Goal: Task Accomplishment & Management: Manage account settings

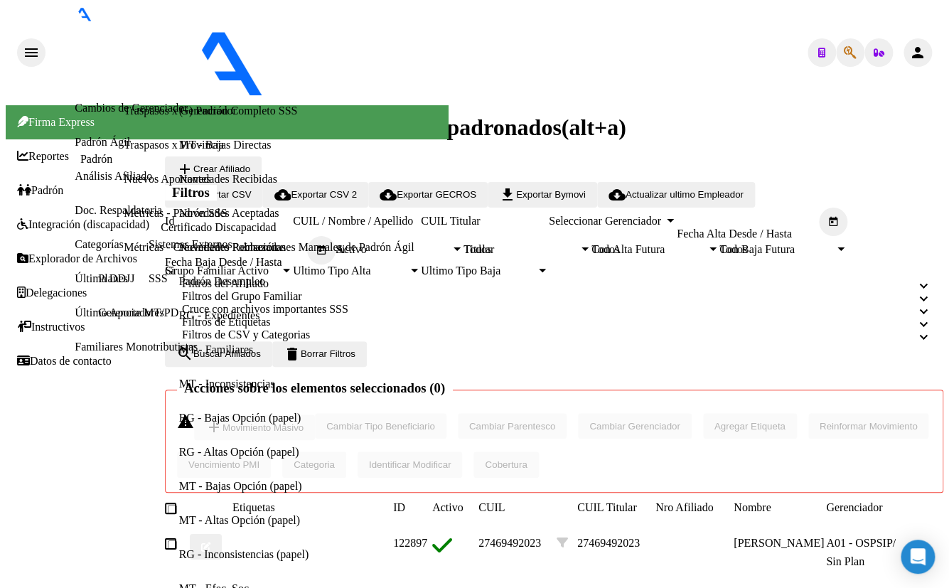
click at [299, 14] on div "- ospsip" at bounding box center [233, 53] width 375 height 94
click at [844, 53] on icon "button" at bounding box center [850, 53] width 13 height 1
type input "10611633"
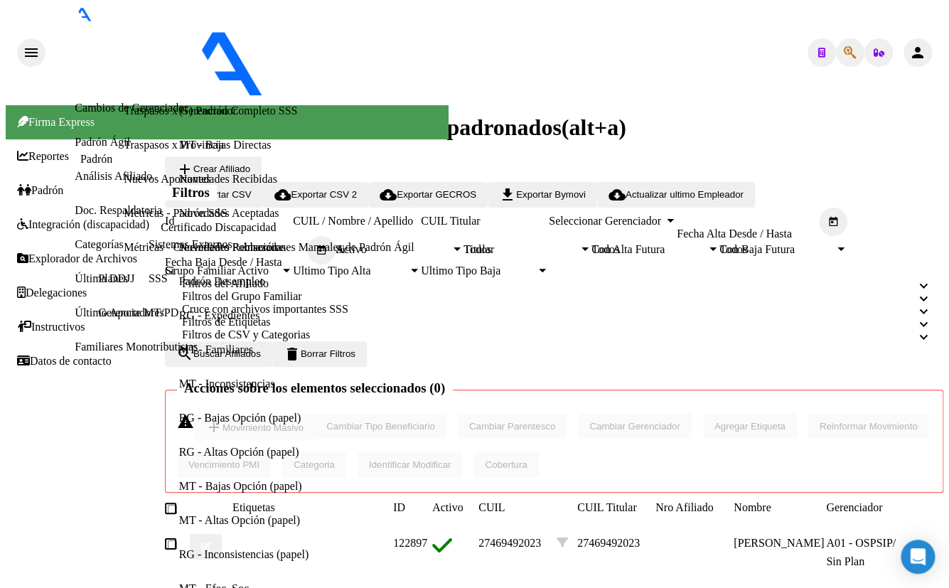
click at [844, 53] on icon "button" at bounding box center [850, 53] width 13 height 1
type input "7598501"
type textarea "20075985011"
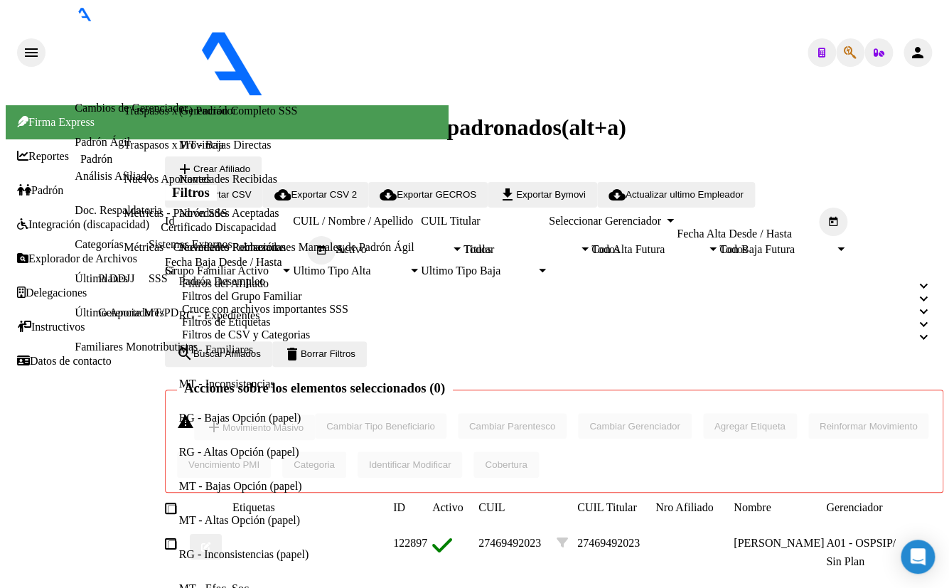
scroll to position [193, 0]
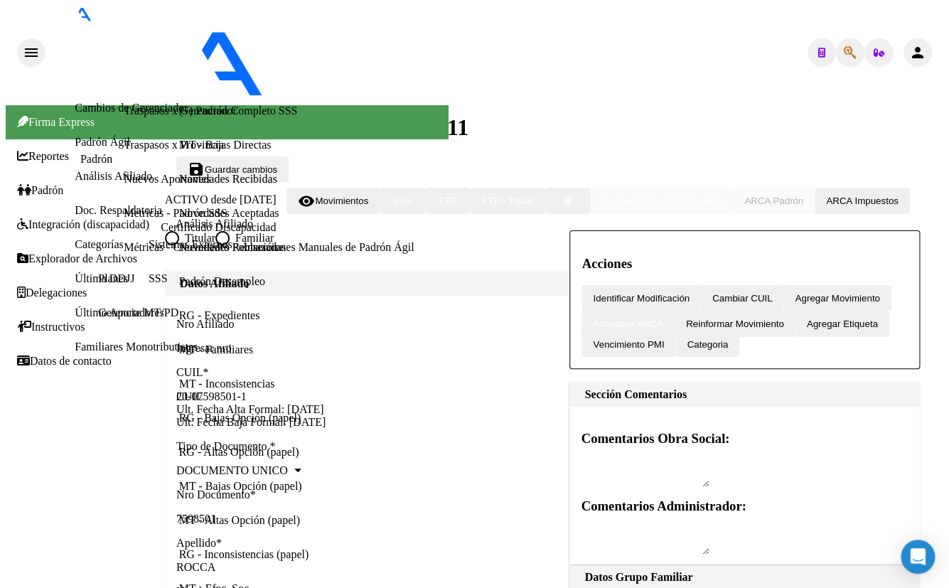
radio input "true"
type input "30-59581699-4"
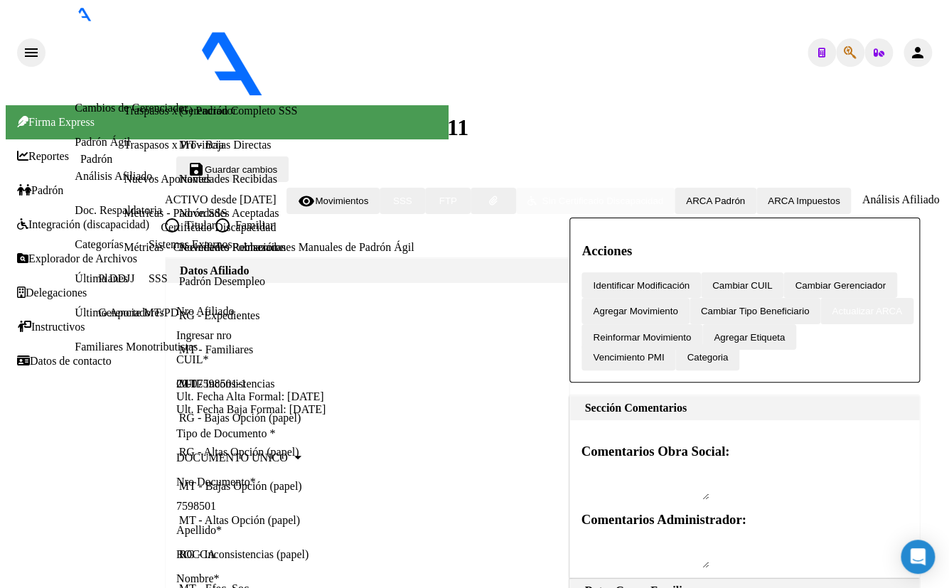
scroll to position [517, 0]
click at [846, 53] on icon "button" at bounding box center [850, 53] width 13 height 1
type input "28080277"
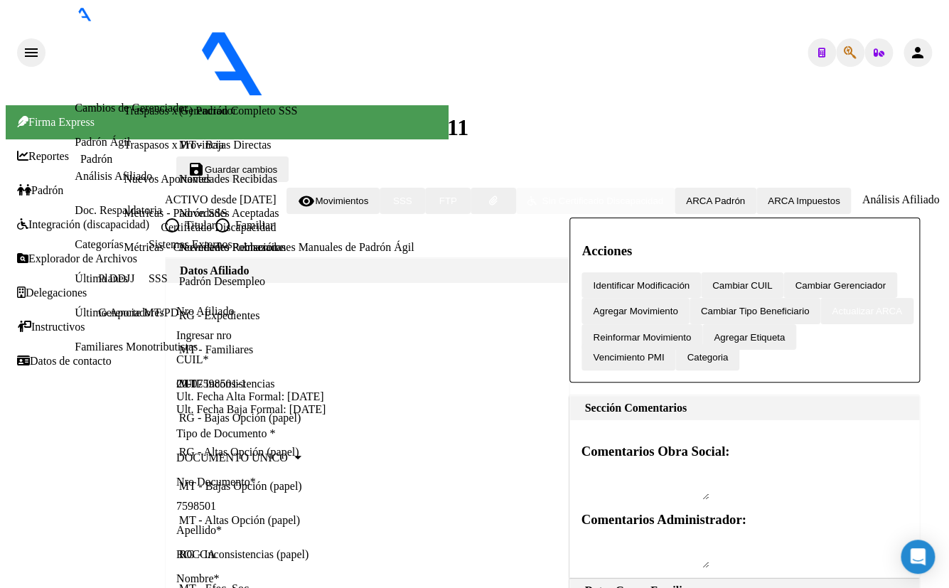
type textarea "20280802779"
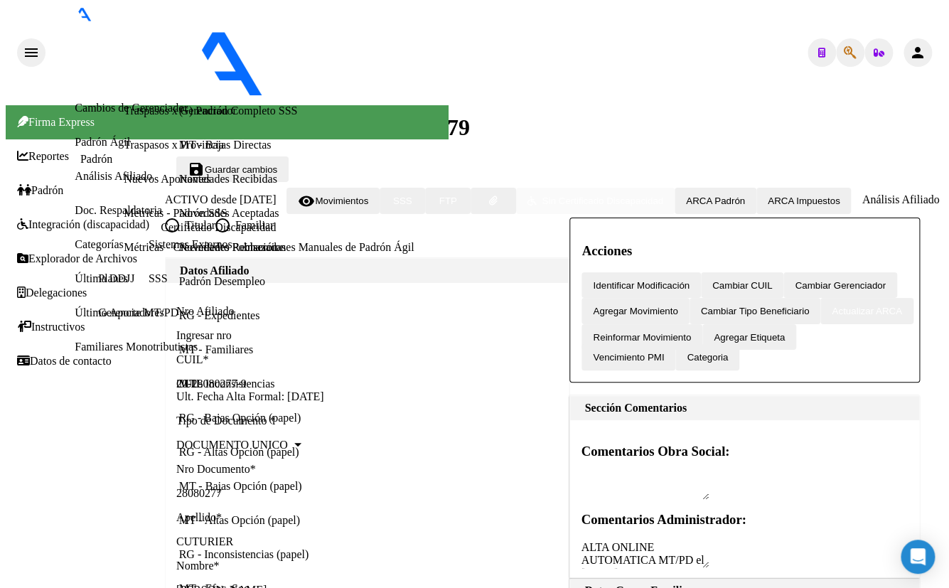
scroll to position [517, 0]
click at [312, 21] on div "- ospsip" at bounding box center [233, 53] width 375 height 94
click at [845, 53] on icon "button" at bounding box center [850, 53] width 13 height 1
type input "7254077"
drag, startPoint x: 211, startPoint y: 178, endPoint x: -16, endPoint y: 183, distance: 227.6
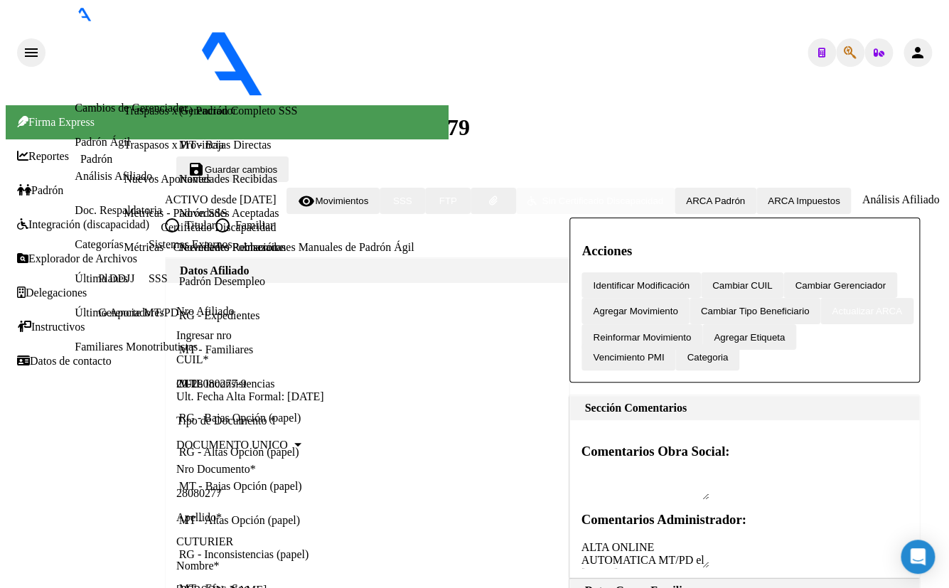
click at [0, 183] on html "menu - ospsip person Firma Express Reportes Padrón Traspasos x O.S. Traspasos x…" at bounding box center [474, 294] width 949 height 588
click at [844, 53] on icon "button" at bounding box center [850, 53] width 13 height 1
type input "20073540772"
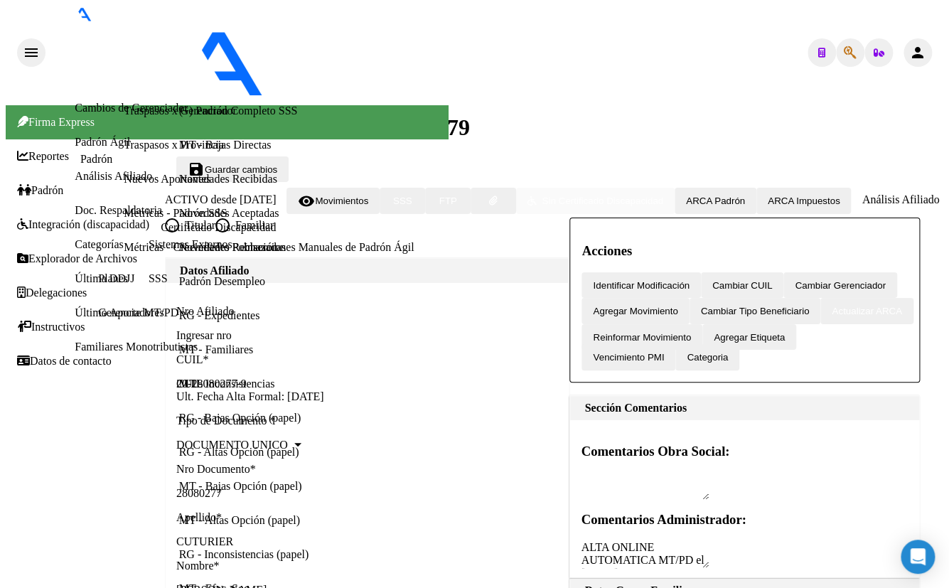
type textarea "20073540772"
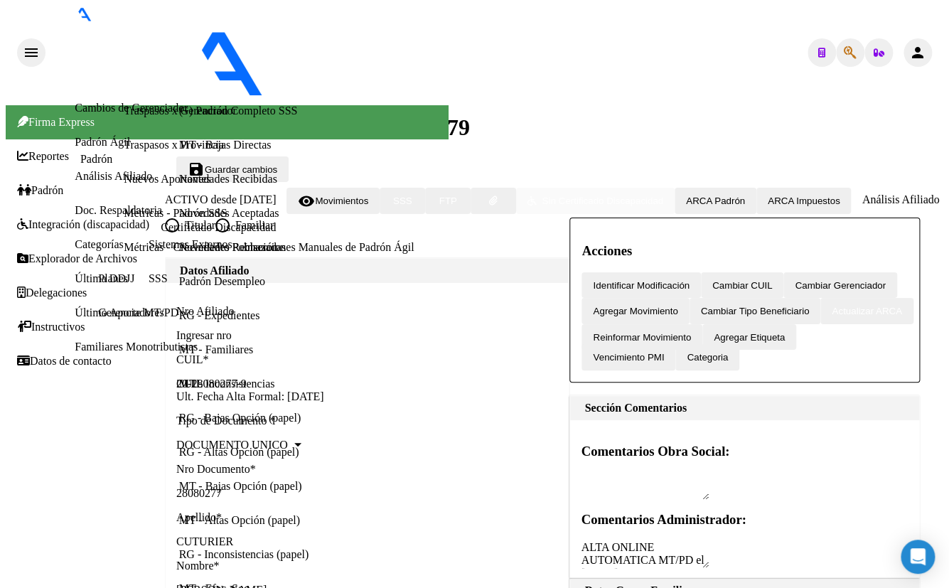
scroll to position [326, 0]
click at [844, 53] on icon "button" at bounding box center [850, 53] width 13 height 1
type input "28719080"
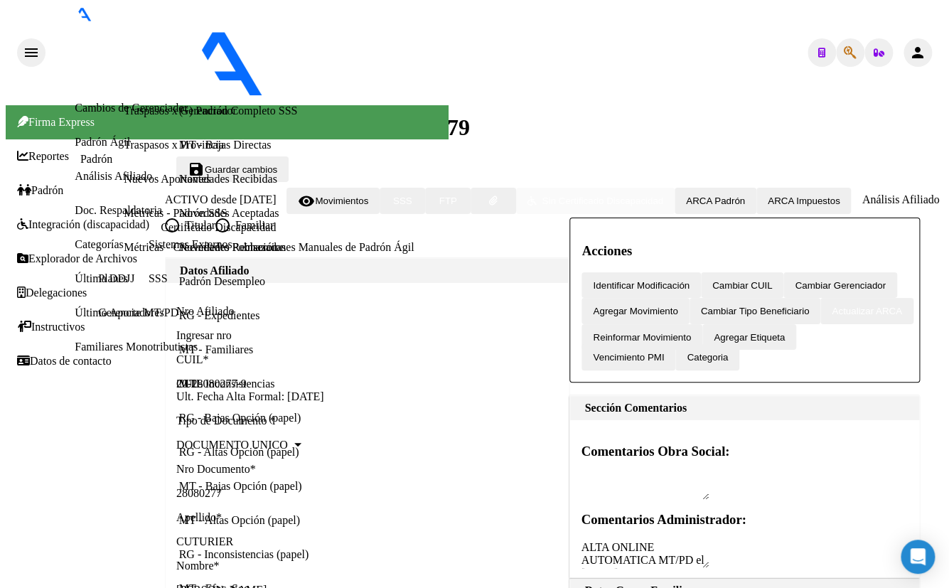
type textarea "27287190803"
drag, startPoint x: 304, startPoint y: 484, endPoint x: 317, endPoint y: 491, distance: 15.3
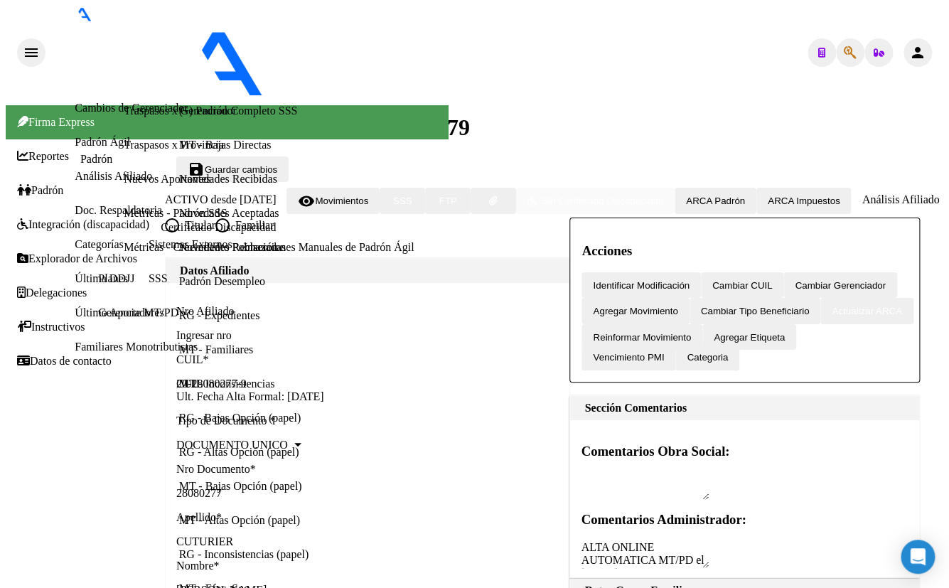
click at [845, 53] on icon "button" at bounding box center [850, 53] width 13 height 1
type input "34380713"
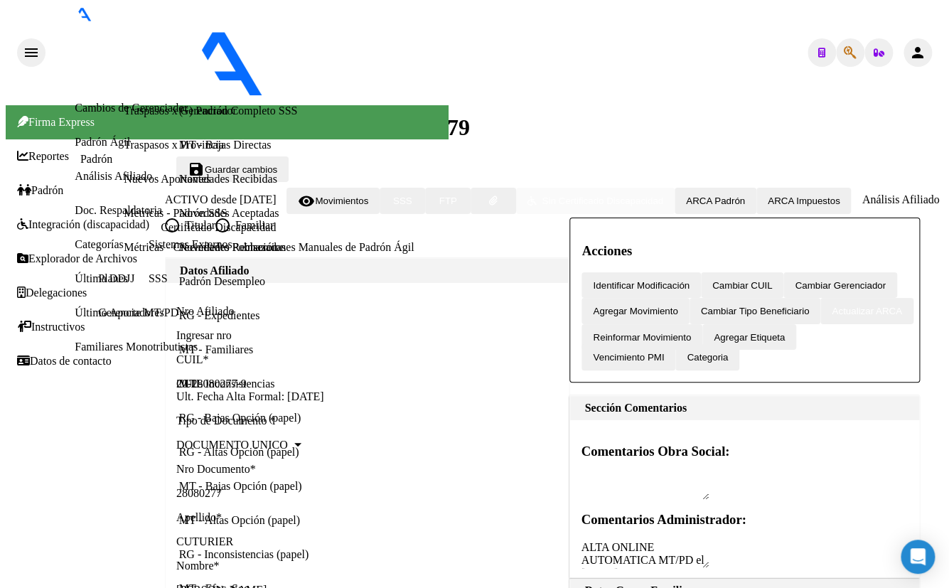
type textarea "23343807139"
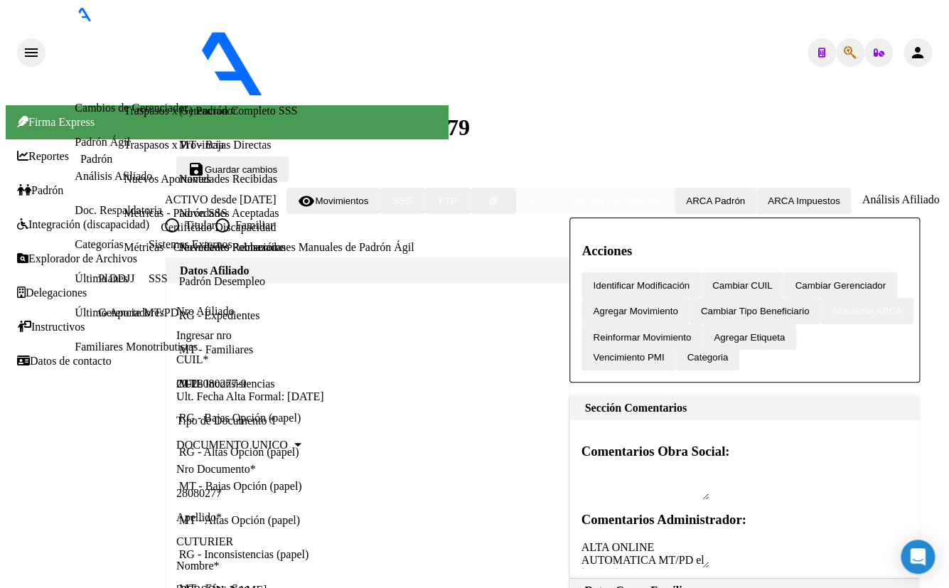
scroll to position [154, 0]
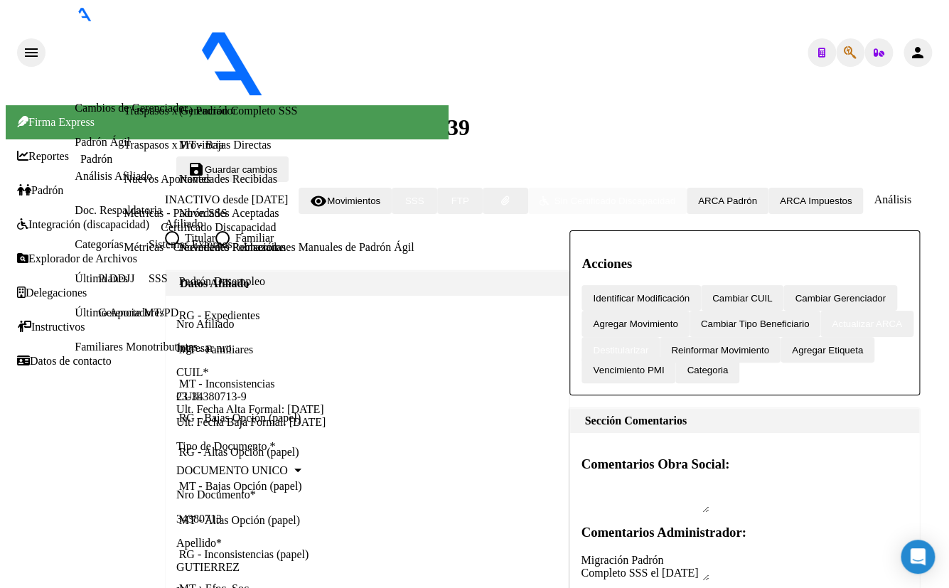
click at [678, 319] on span "Agregar Movimiento" at bounding box center [635, 324] width 85 height 11
type input "[DATE]"
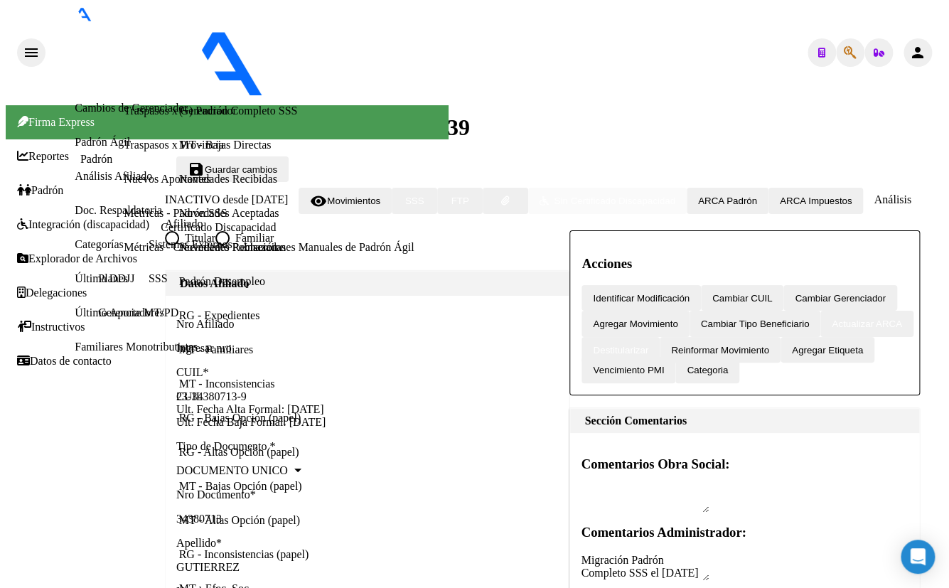
checkbox input "false"
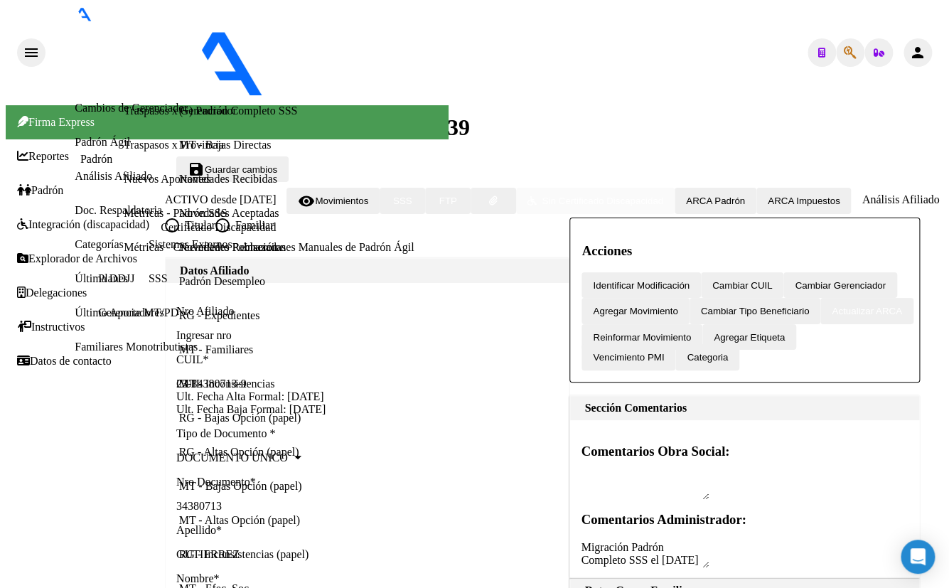
scroll to position [129, 0]
click at [844, 53] on icon "button" at bounding box center [850, 53] width 13 height 1
type input "26021982"
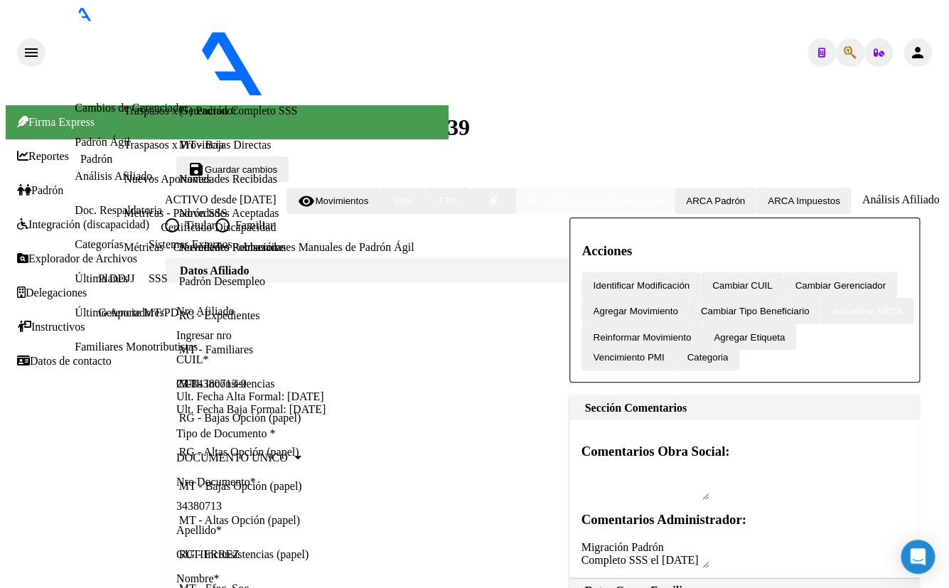
type textarea "20260219821"
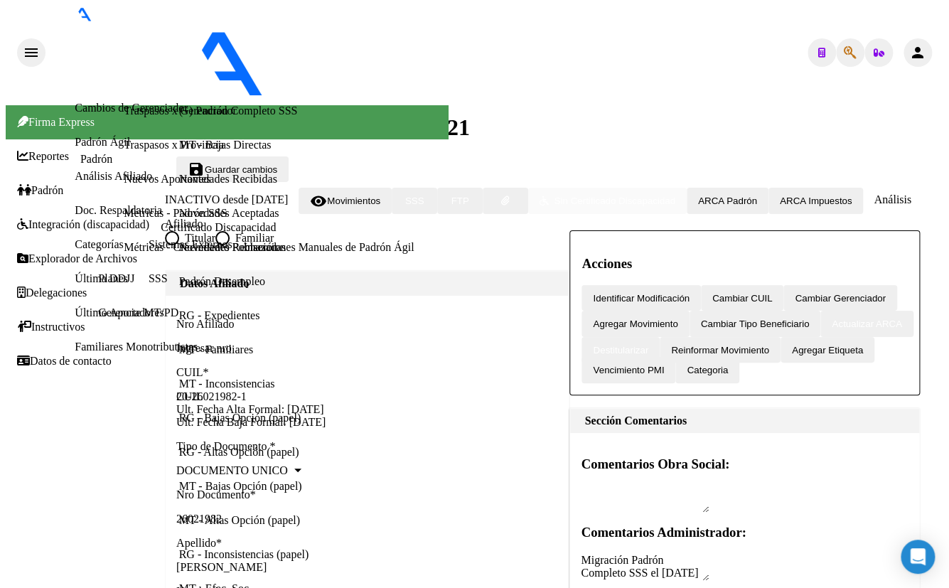
click at [678, 319] on span "Agregar Movimiento" at bounding box center [635, 324] width 85 height 11
type input "[DATE]"
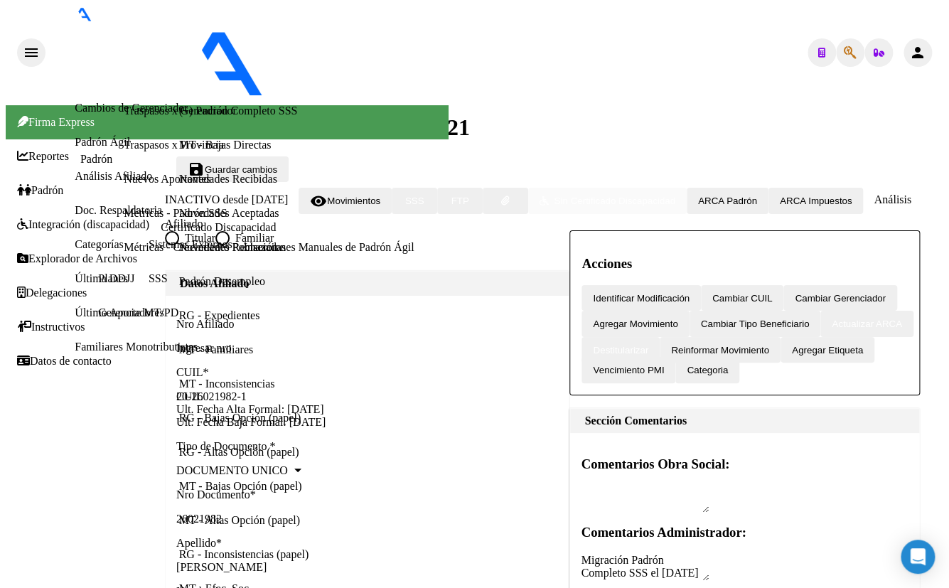
checkbox input "false"
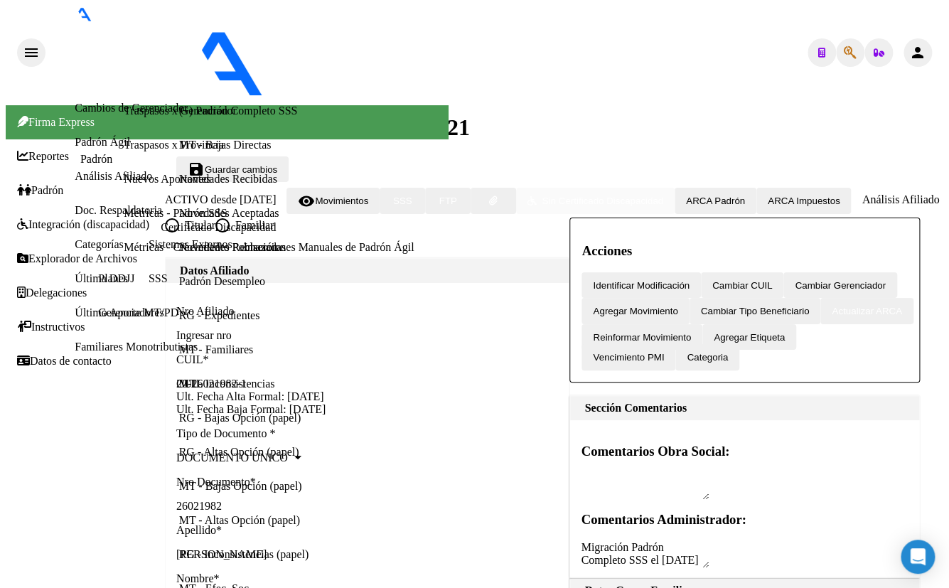
scroll to position [136, 0]
click at [303, 524] on p "Apellido *" at bounding box center [367, 530] width 382 height 13
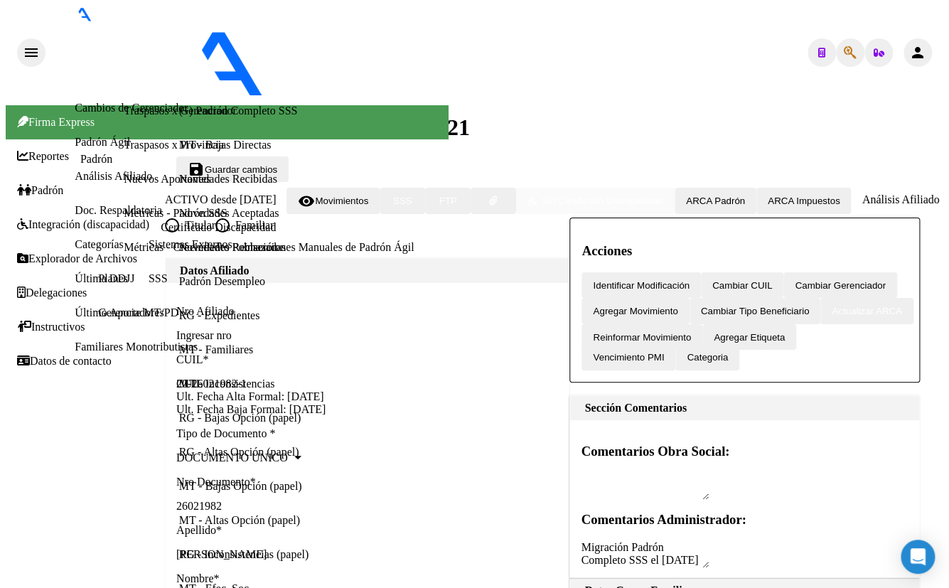
click at [311, 14] on div "- ospsip" at bounding box center [233, 53] width 375 height 94
click at [844, 53] on icon "button" at bounding box center [850, 53] width 13 height 1
type input "23721737"
type textarea "20237217374"
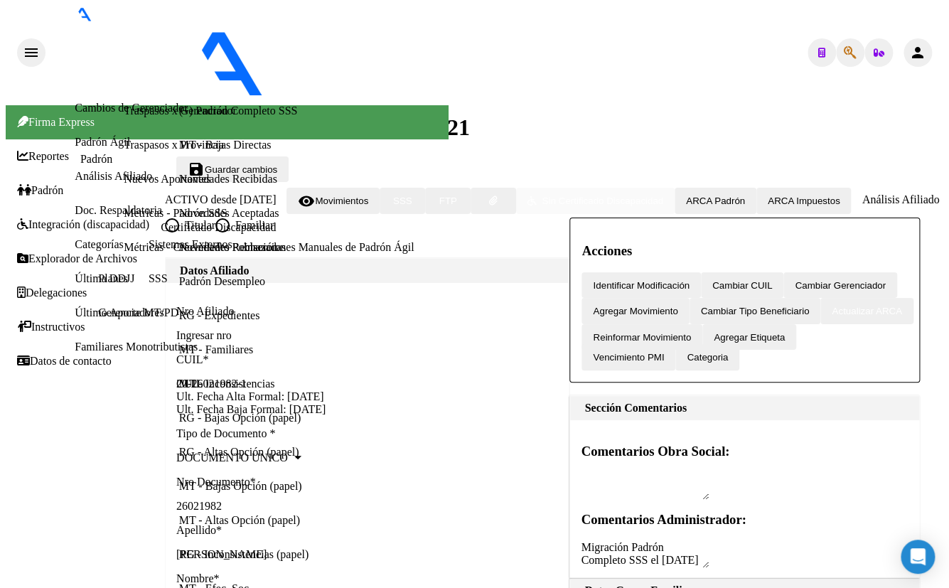
scroll to position [55, 0]
drag, startPoint x: 193, startPoint y: 84, endPoint x: 304, endPoint y: 82, distance: 110.9
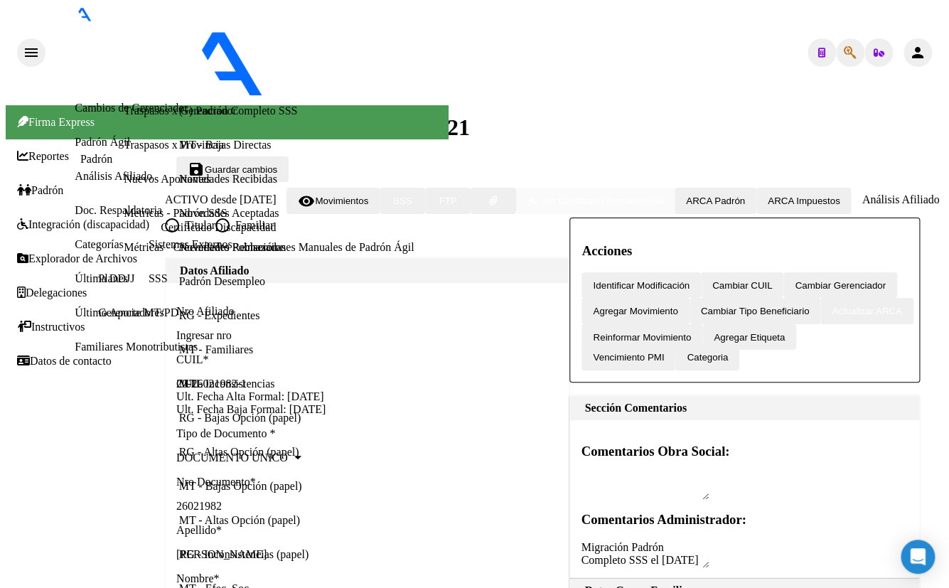
copy span "20237217374"
click at [845, 53] on icon "button" at bounding box center [850, 53] width 13 height 1
paste input "24.818.618"
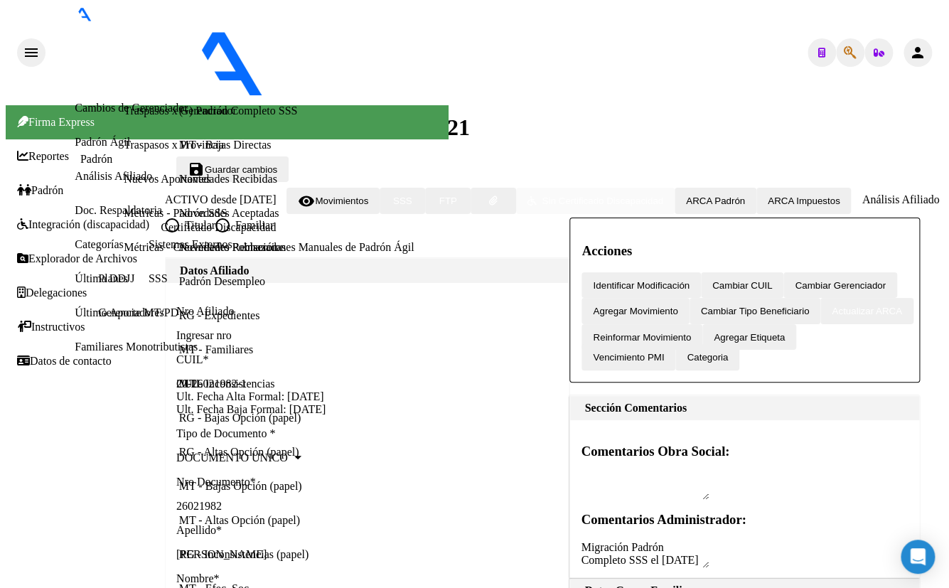
type input "24818618"
type textarea "20248186187"
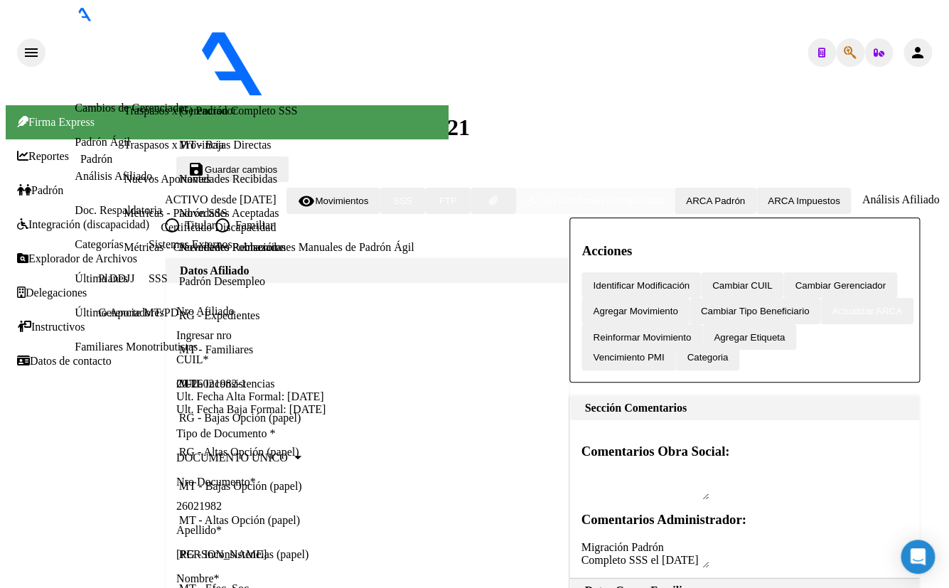
drag, startPoint x: 193, startPoint y: 82, endPoint x: 283, endPoint y: 88, distance: 89.8
copy span "20248186187"
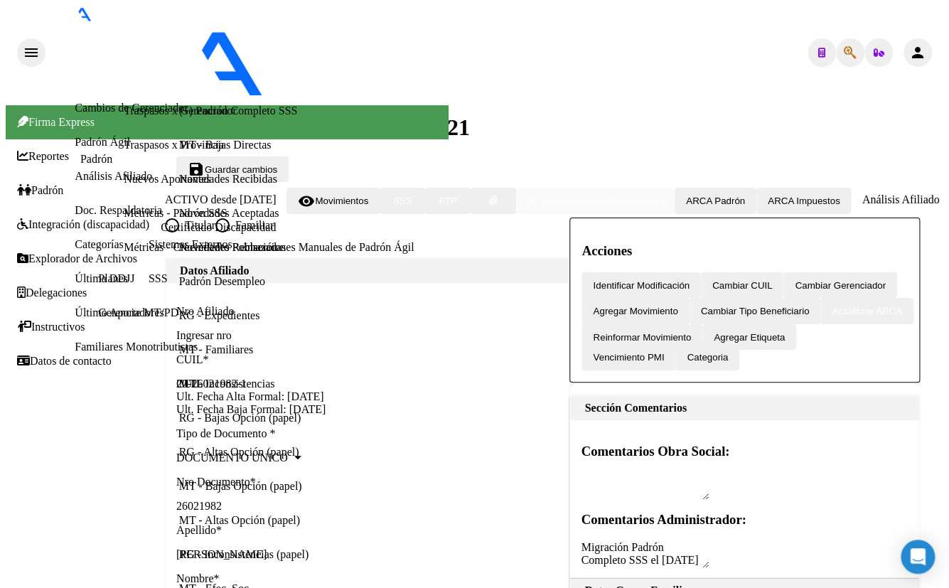
copy span "20248186187"
click at [844, 53] on icon "button" at bounding box center [850, 53] width 13 height 1
type input "25184015"
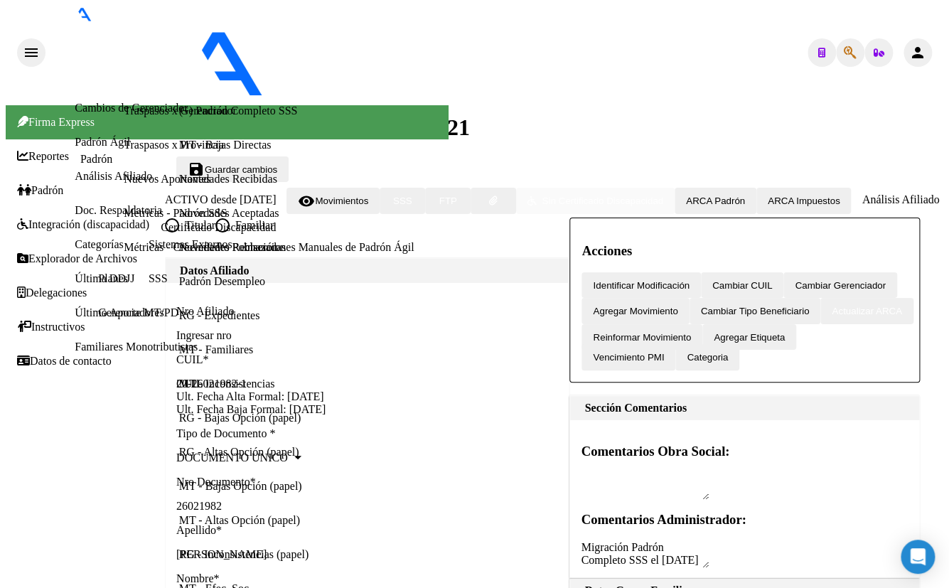
type textarea "20251840157"
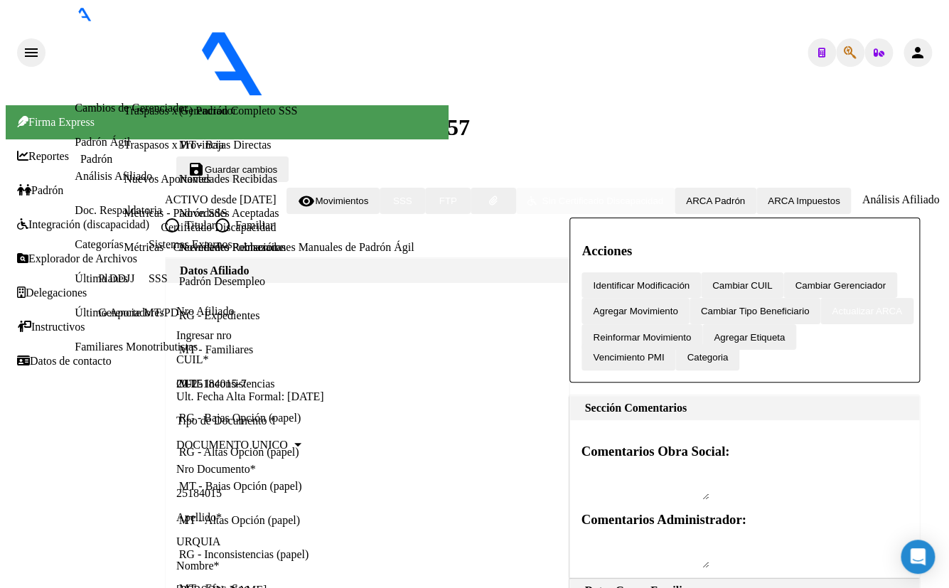
scroll to position [1284, 0]
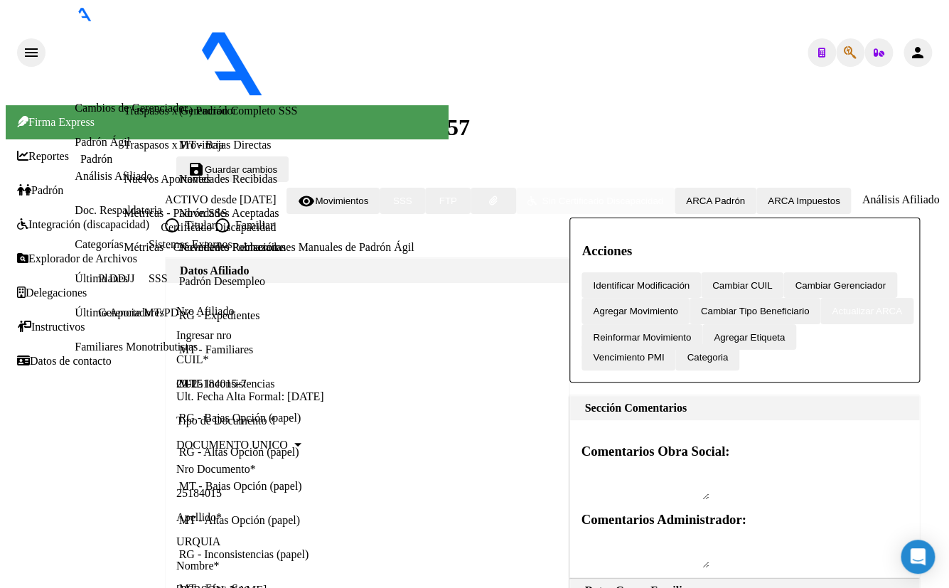
drag, startPoint x: 313, startPoint y: 85, endPoint x: 420, endPoint y: 86, distance: 106.7
click at [420, 100] on mat-toolbar-row "arrow_back Editar Afiliado 20251840157" at bounding box center [554, 128] width 779 height 57
click at [373, 114] on span "Editar Afiliado 20251840157" at bounding box center [331, 127] width 277 height 26
drag, startPoint x: 315, startPoint y: 84, endPoint x: 411, endPoint y: 91, distance: 96.3
click at [411, 114] on span "Editar Afiliado 20251840157" at bounding box center [331, 127] width 277 height 26
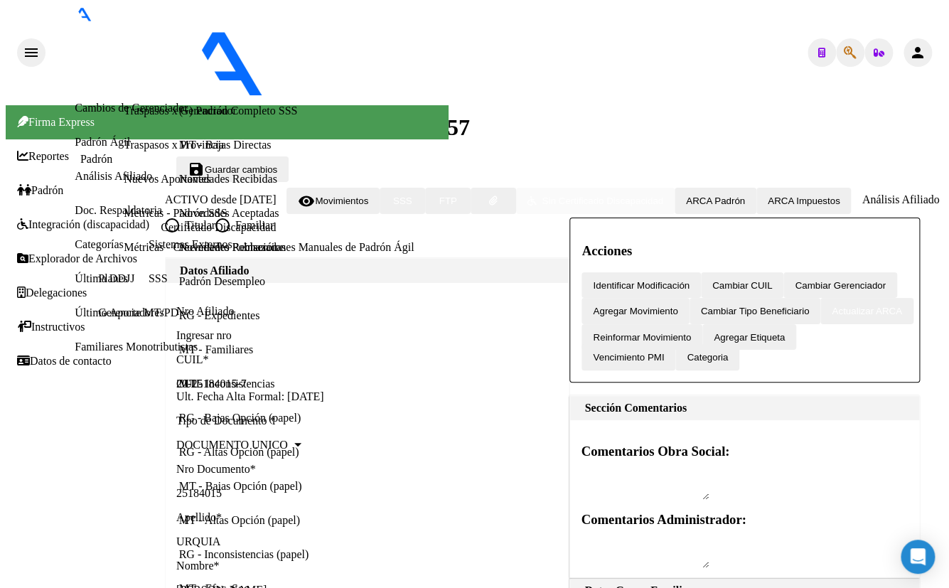
copy span "20251840157"
click at [498, 196] on span "button" at bounding box center [493, 201] width 9 height 11
click at [304, 342] on div "Ingresar nro" at bounding box center [240, 335] width 128 height 13
click at [844, 53] on icon "button" at bounding box center [850, 53] width 13 height 1
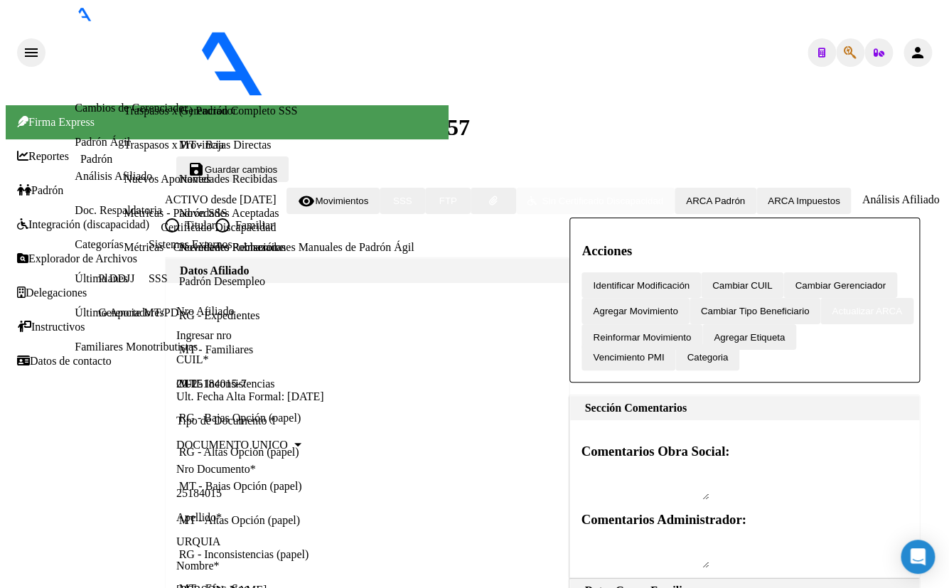
type input "27531727350"
type textarea "27531727350"
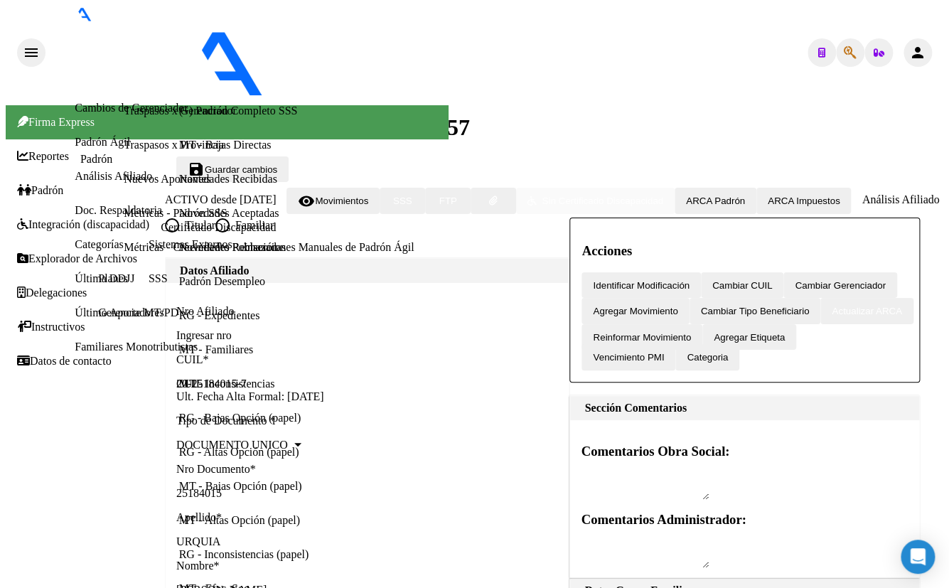
scroll to position [426, 0]
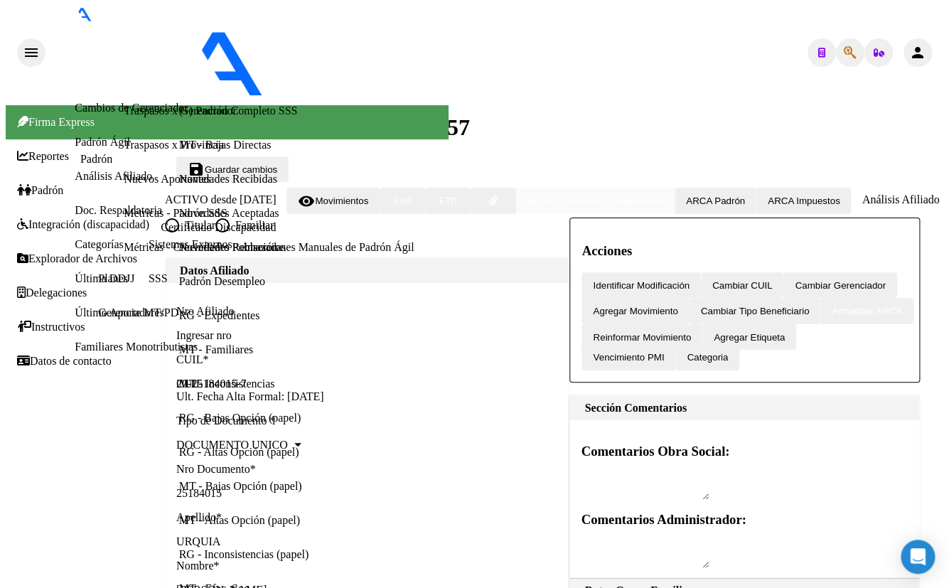
type textarea "20288375969"
type textarea "20492616037"
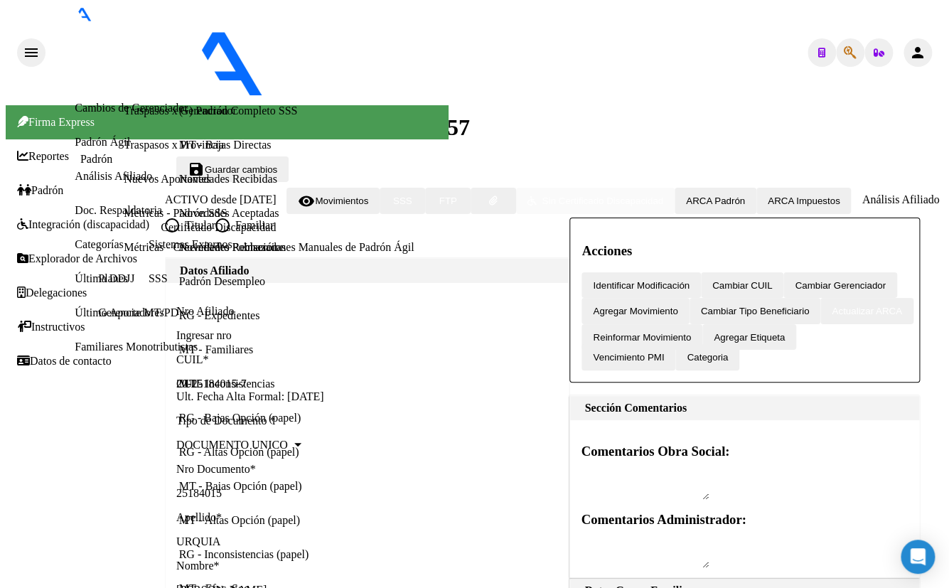
scroll to position [0, 0]
type textarea "27507075369"
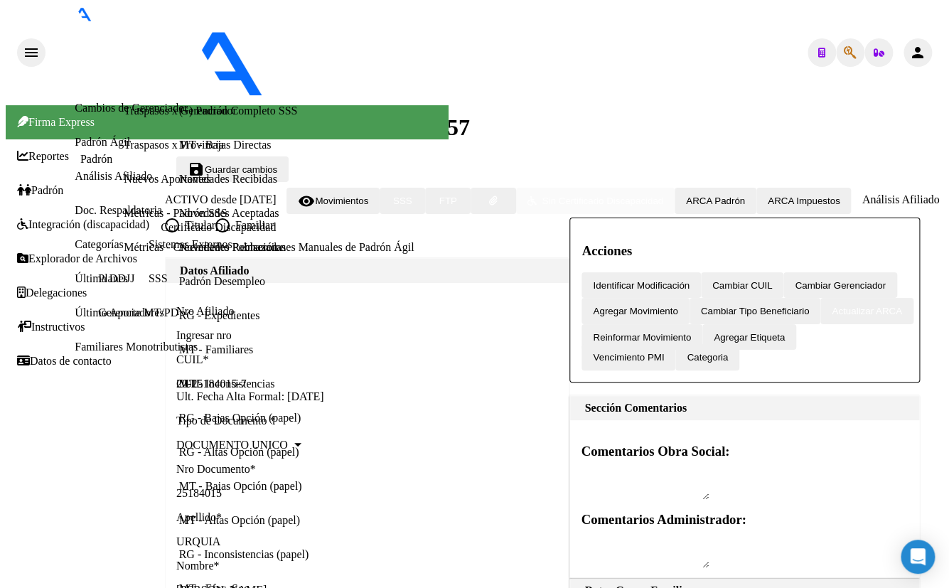
scroll to position [646, 0]
type textarea "20288375969"
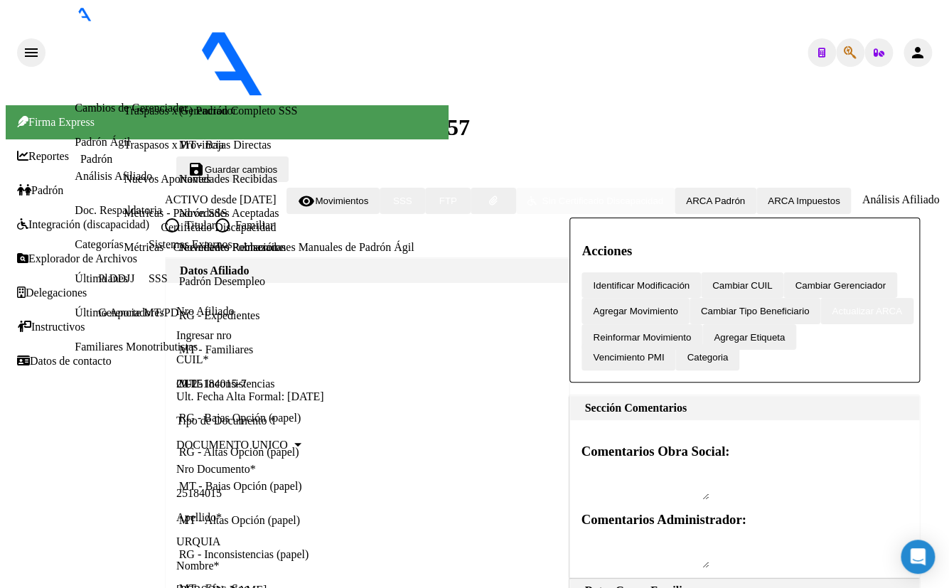
drag, startPoint x: 208, startPoint y: 84, endPoint x: 274, endPoint y: 89, distance: 65.6
copy span "28837596"
click at [844, 53] on icon "button" at bounding box center [850, 53] width 13 height 1
type input "18771716"
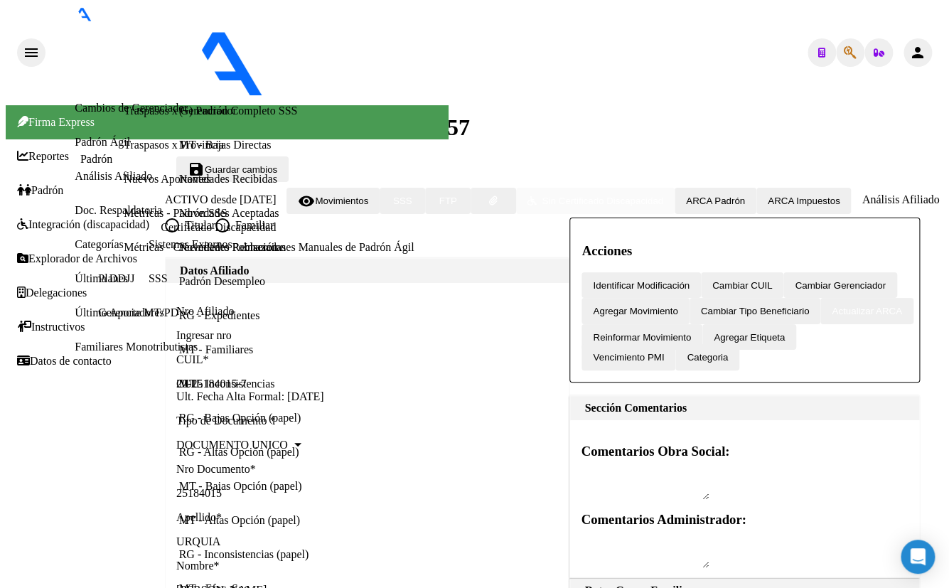
type textarea "20187717168"
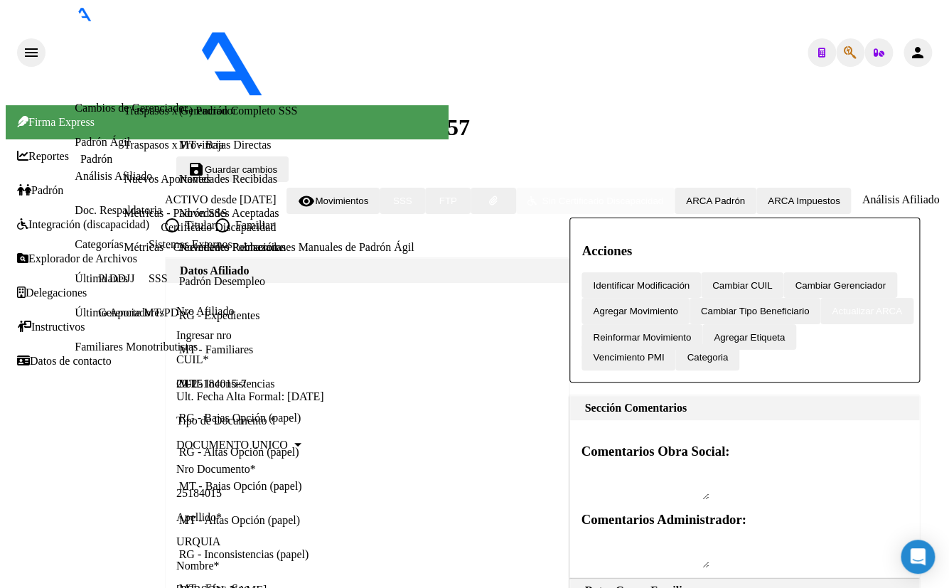
click at [844, 53] on icon "button" at bounding box center [850, 53] width 13 height 1
paste input "11.254.588"
type input "11254588"
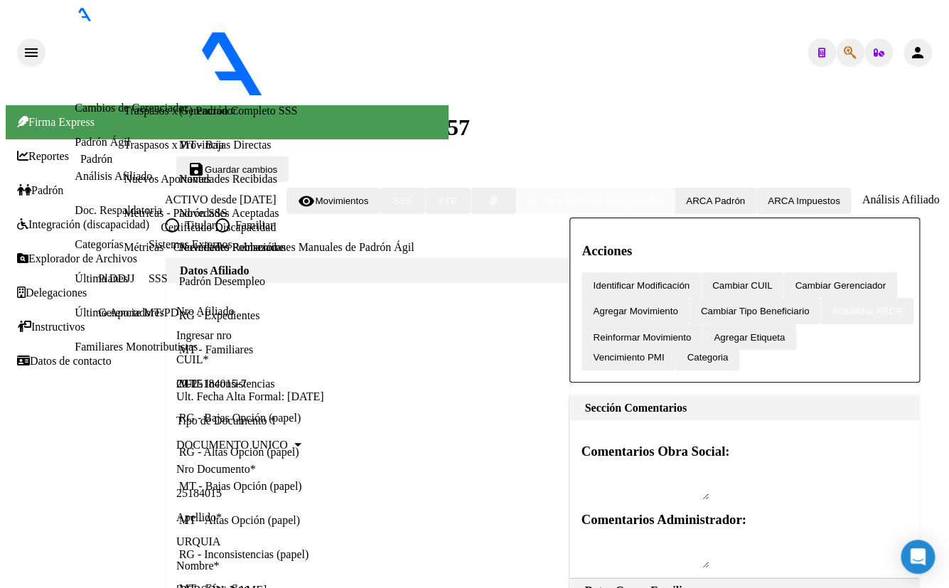
type textarea "20112545884"
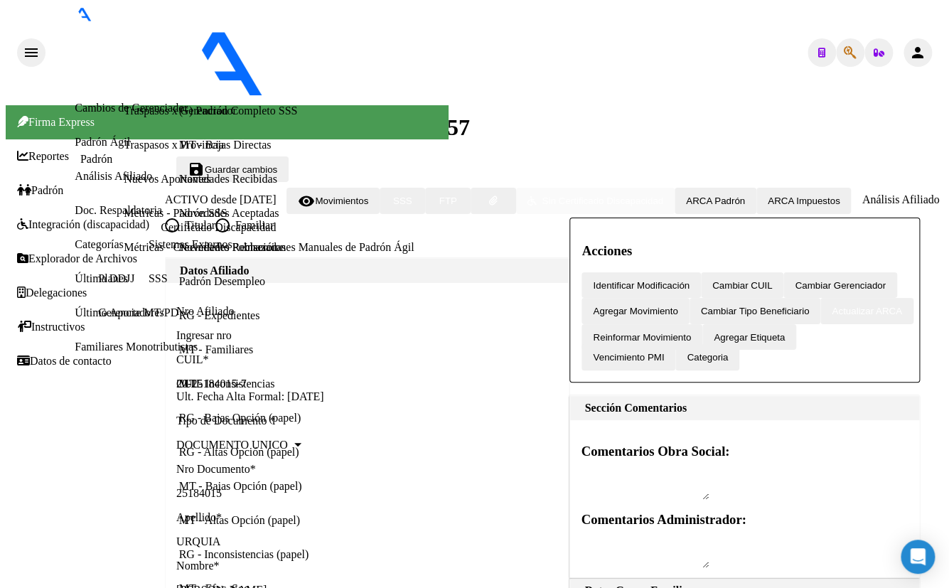
drag, startPoint x: 210, startPoint y: 84, endPoint x: 276, endPoint y: 89, distance: 66.3
copy span "11254588"
type input "23112545883"
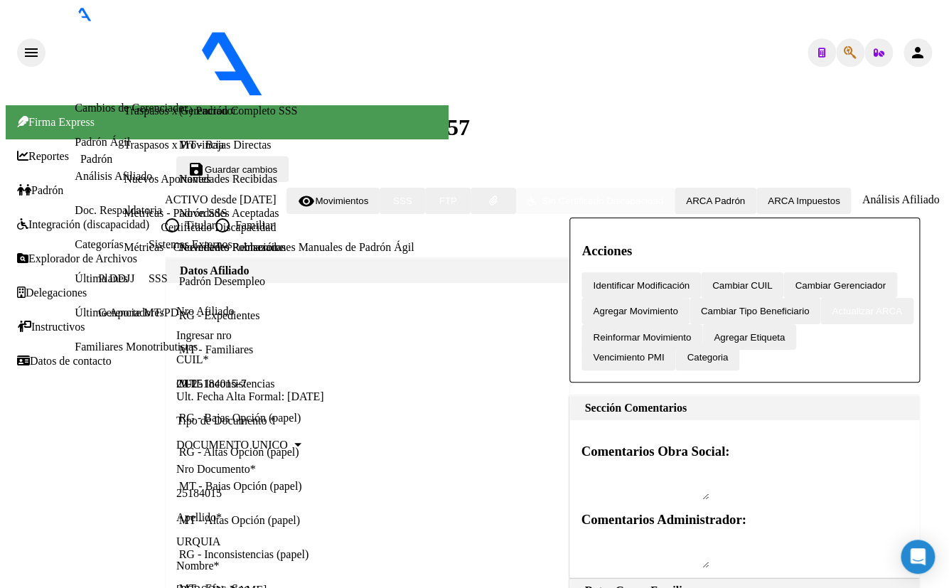
type textarea "23112545883"
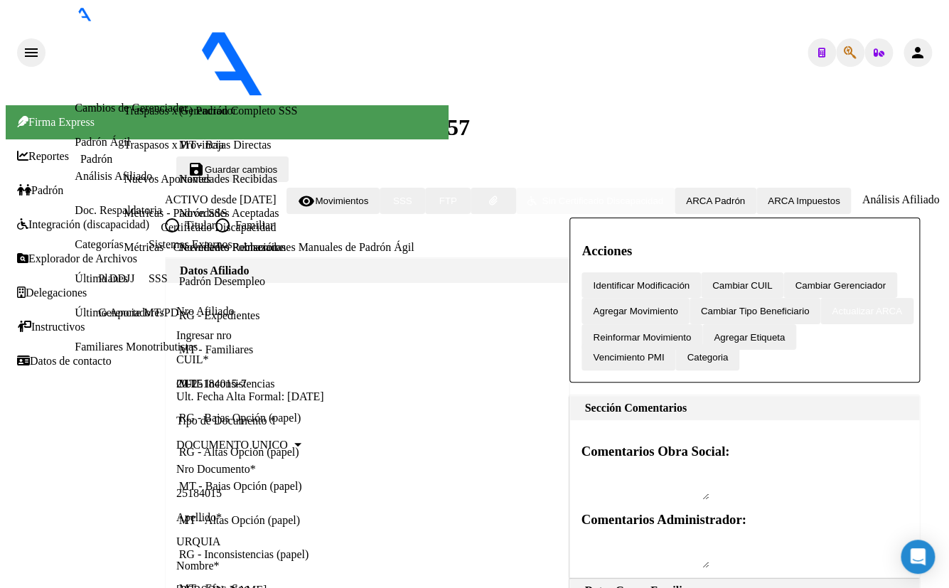
drag, startPoint x: 193, startPoint y: 85, endPoint x: 291, endPoint y: 86, distance: 97.4
copy span "23112545883"
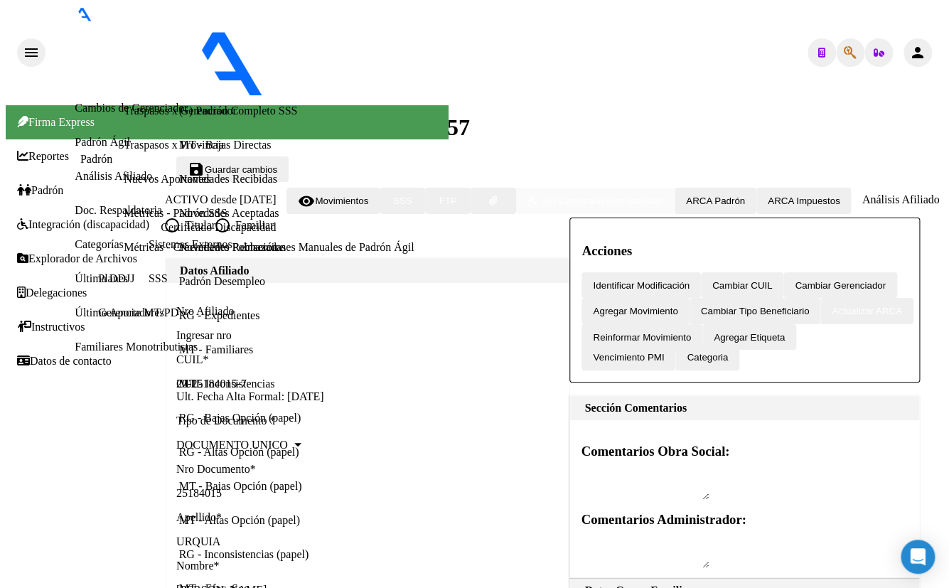
scroll to position [0, 0]
drag, startPoint x: 195, startPoint y: 85, endPoint x: 261, endPoint y: 80, distance: 66.3
copy span "23112545883"
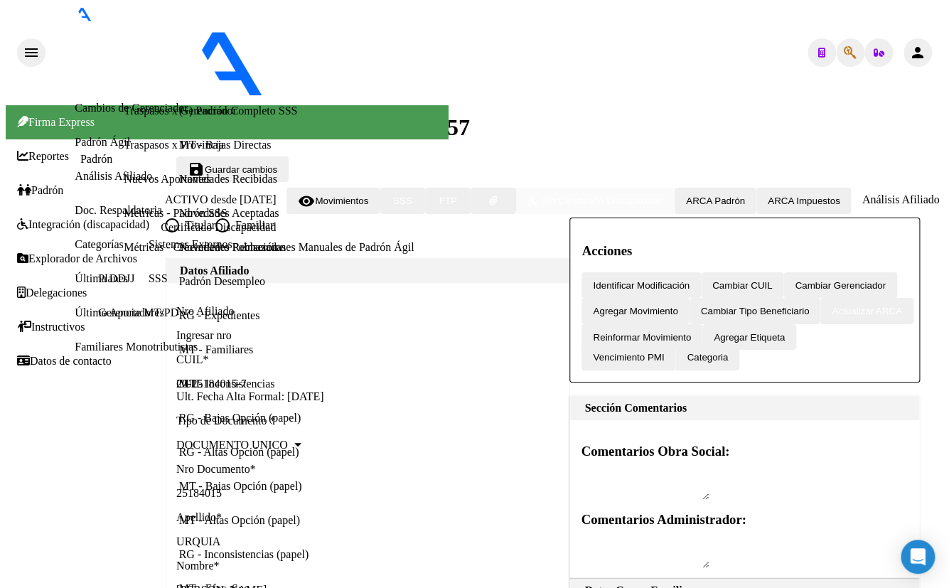
scroll to position [356, 0]
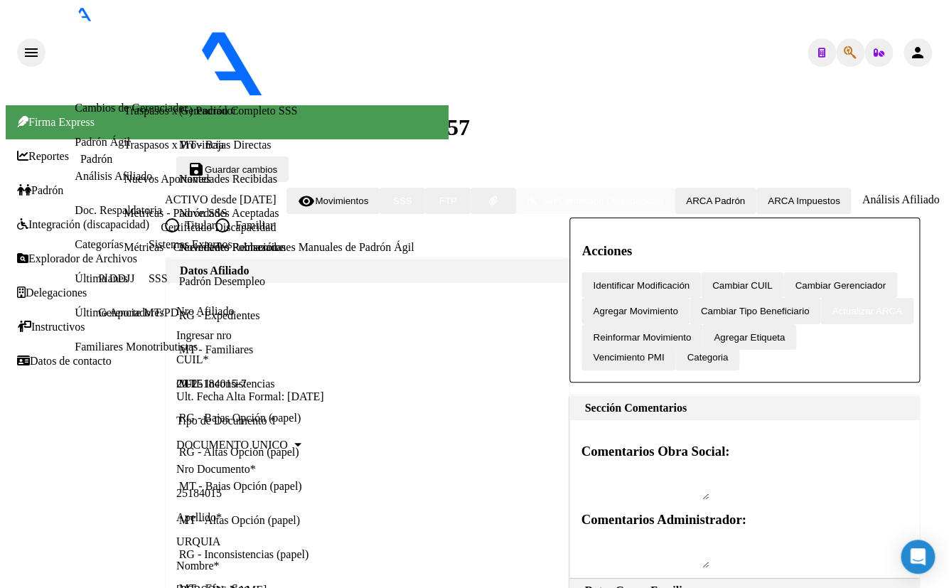
scroll to position [684, 0]
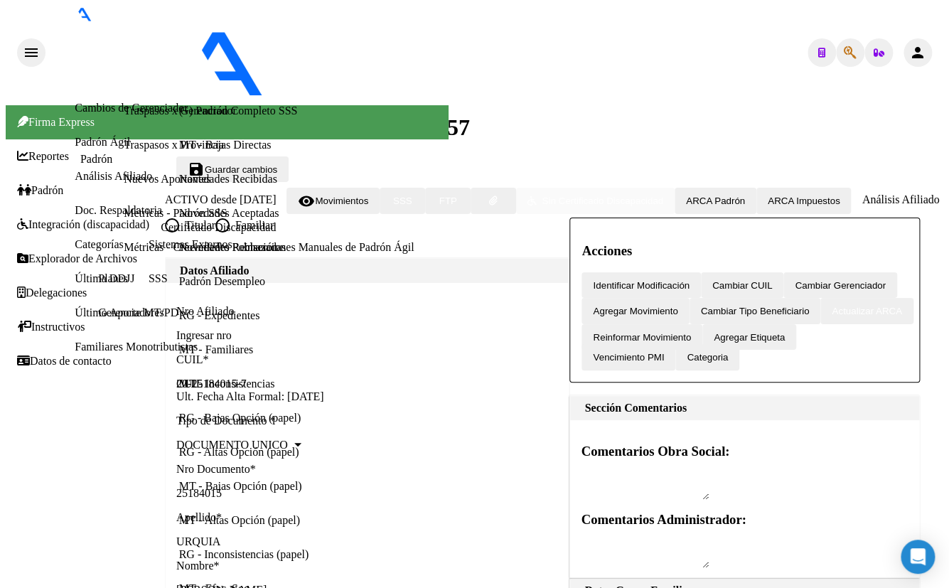
scroll to position [0, 0]
radio input "true"
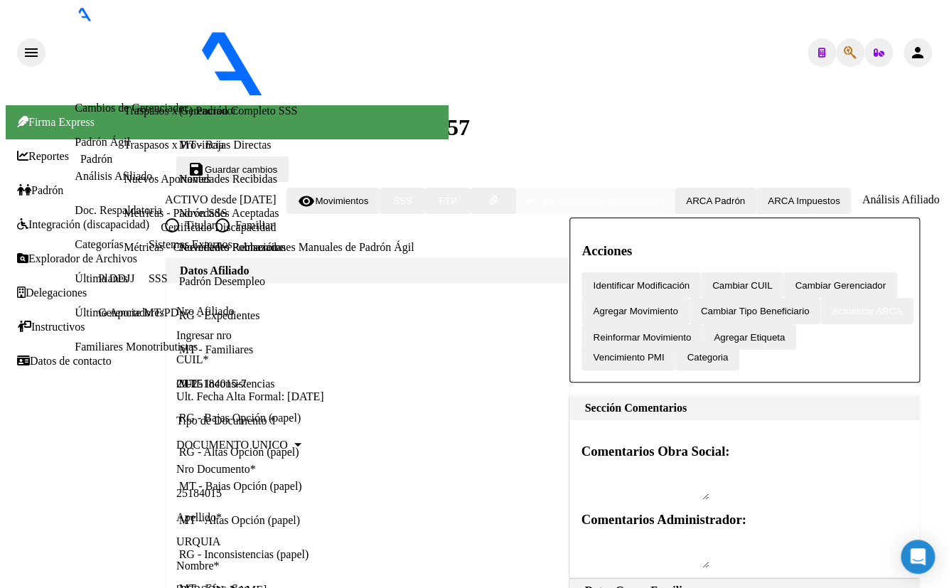
checkbox input "true"
type input "23-11254588-3"
type input "11254588"
type input "[PERSON_NAME]"
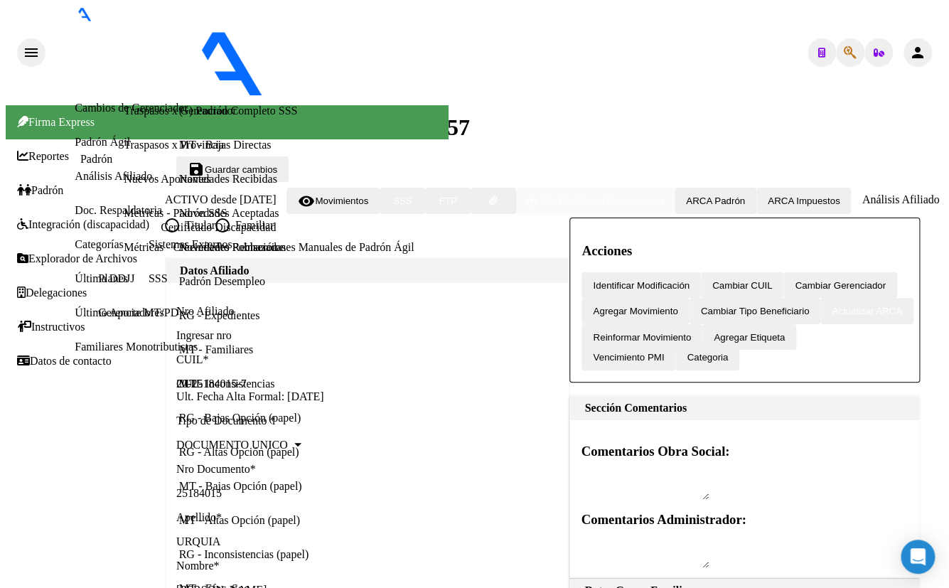
type input "[DATE]"
type input "GARIN"
type input "1619"
type input "PASAJE 2"
type input "60"
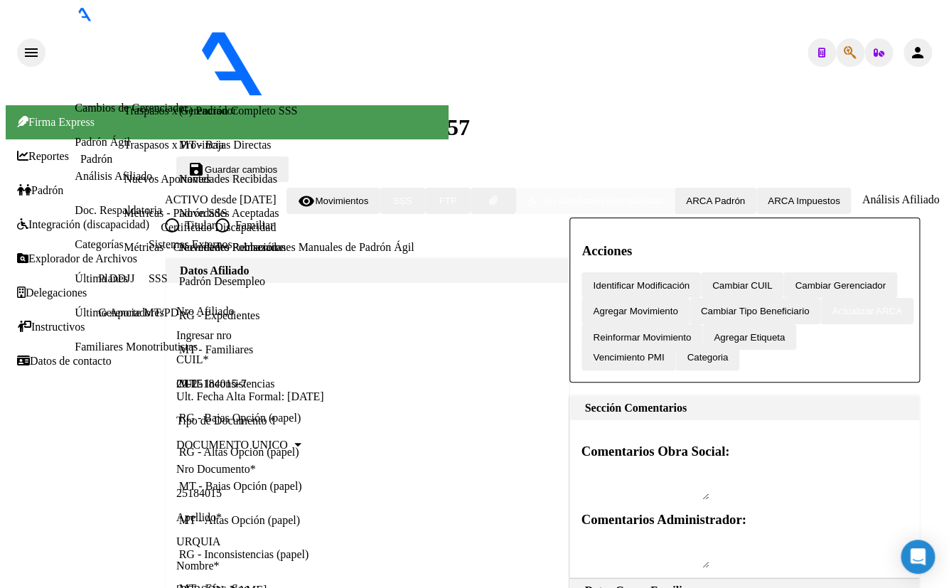
radio input "true"
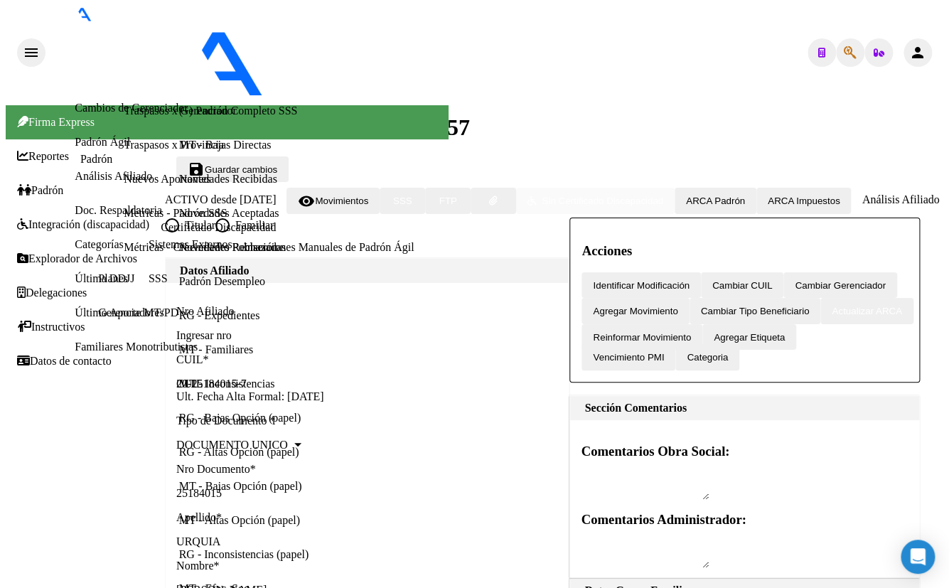
scroll to position [0, 0]
drag, startPoint x: 266, startPoint y: 307, endPoint x: 277, endPoint y: 310, distance: 11.0
click at [266, 307] on p "Nro Afiliado" at bounding box center [367, 311] width 382 height 13
click at [844, 53] on icon "button" at bounding box center [850, 53] width 13 height 1
type input "41210503"
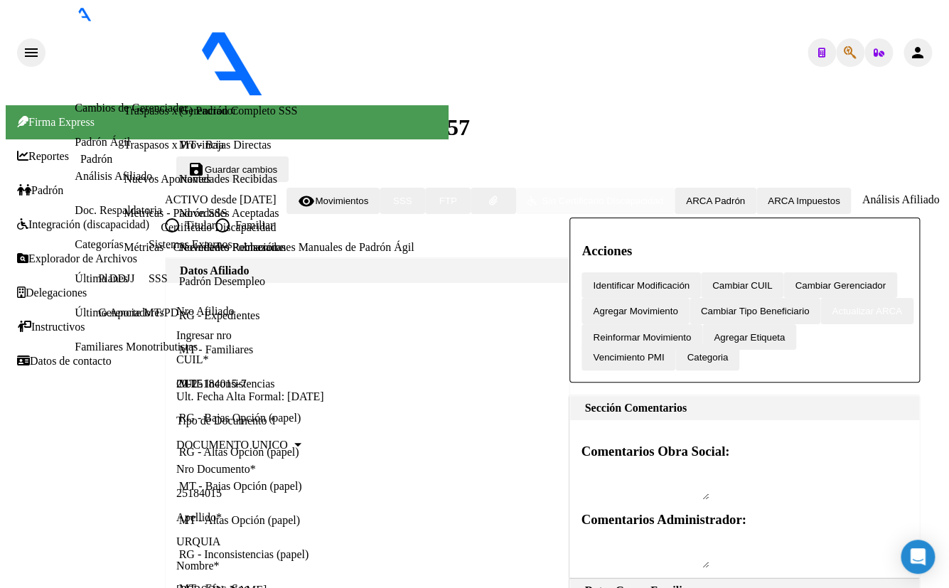
type textarea "20412105037"
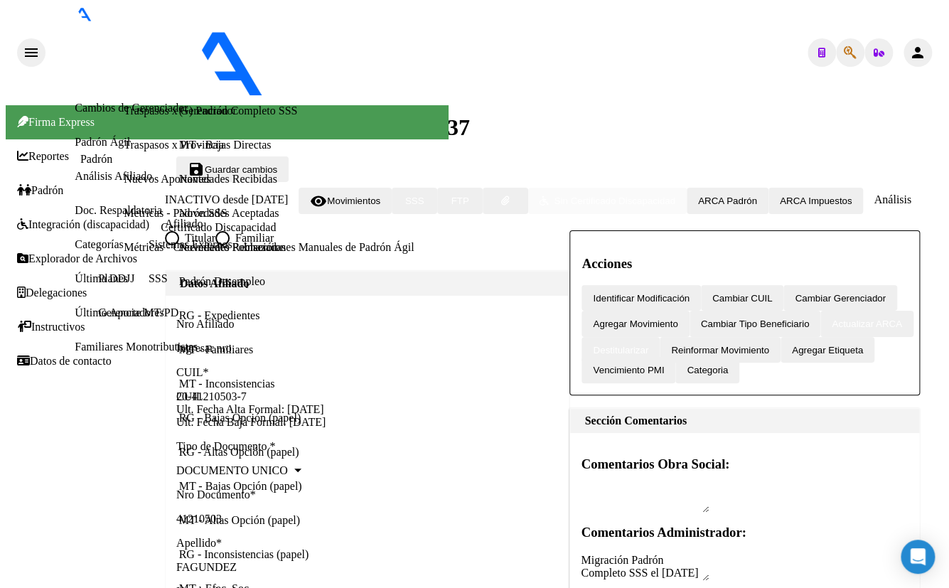
click at [678, 319] on span "Agregar Movimiento" at bounding box center [635, 324] width 85 height 11
type input "[DATE]"
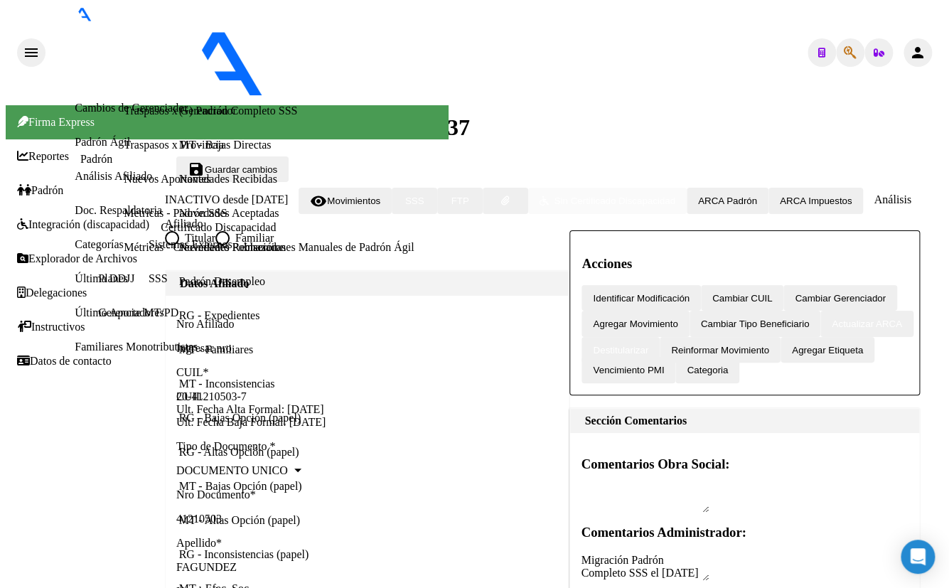
checkbox input "false"
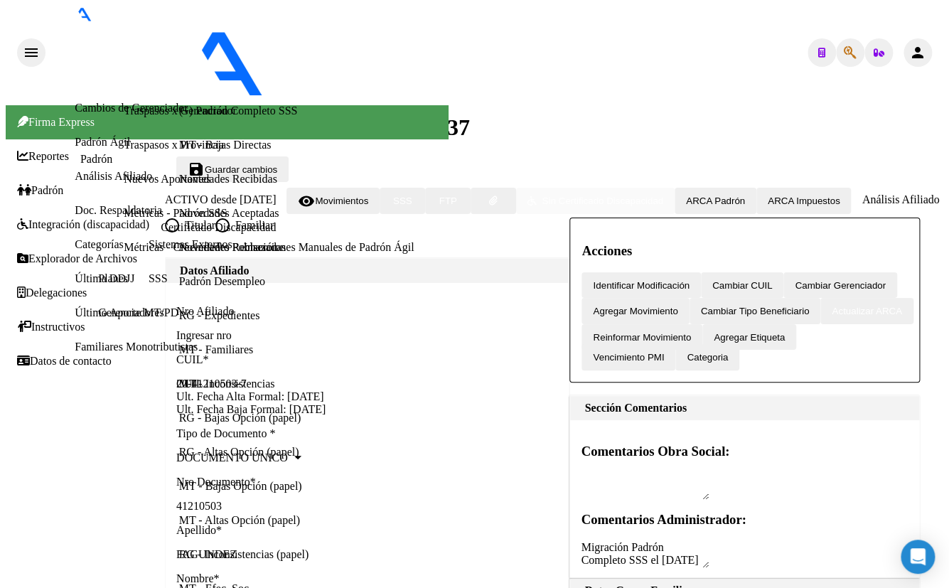
drag, startPoint x: 316, startPoint y: 320, endPoint x: 309, endPoint y: 324, distance: 7.7
click at [304, 329] on div "Ingresar nro" at bounding box center [240, 335] width 128 height 13
drag, startPoint x: 321, startPoint y: 402, endPoint x: 325, endPoint y: 410, distance: 8.6
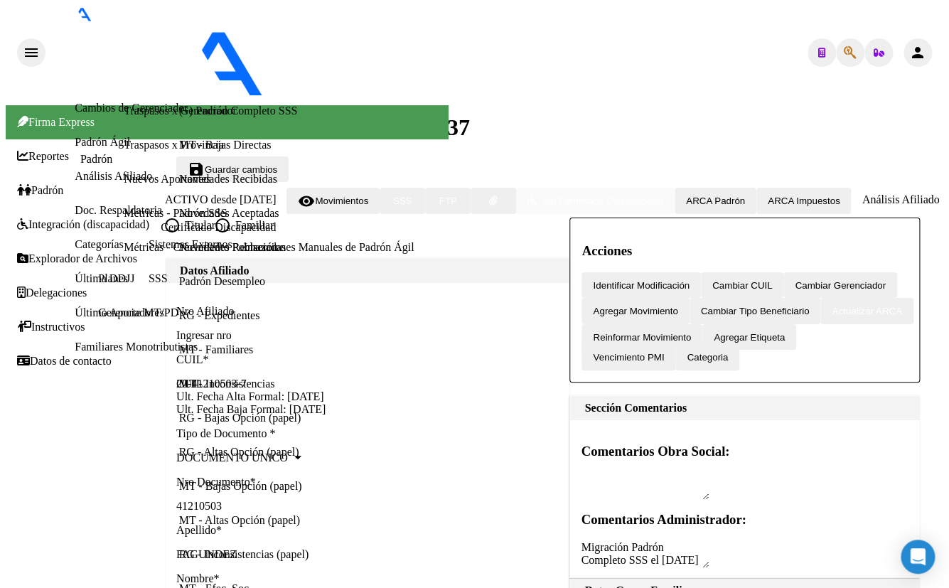
scroll to position [1041, 0]
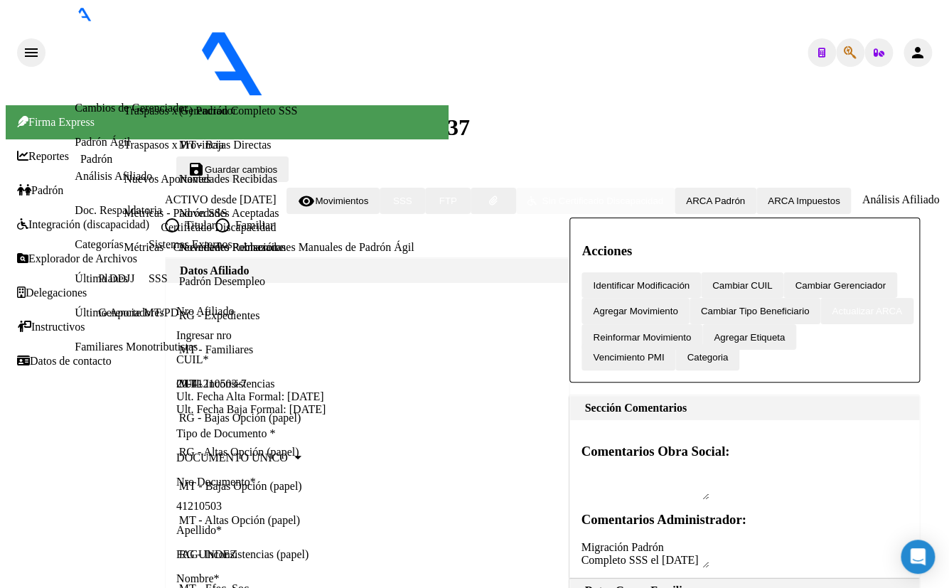
click at [846, 53] on icon "button" at bounding box center [850, 53] width 13 height 1
type input "33309752"
type textarea "20333097525"
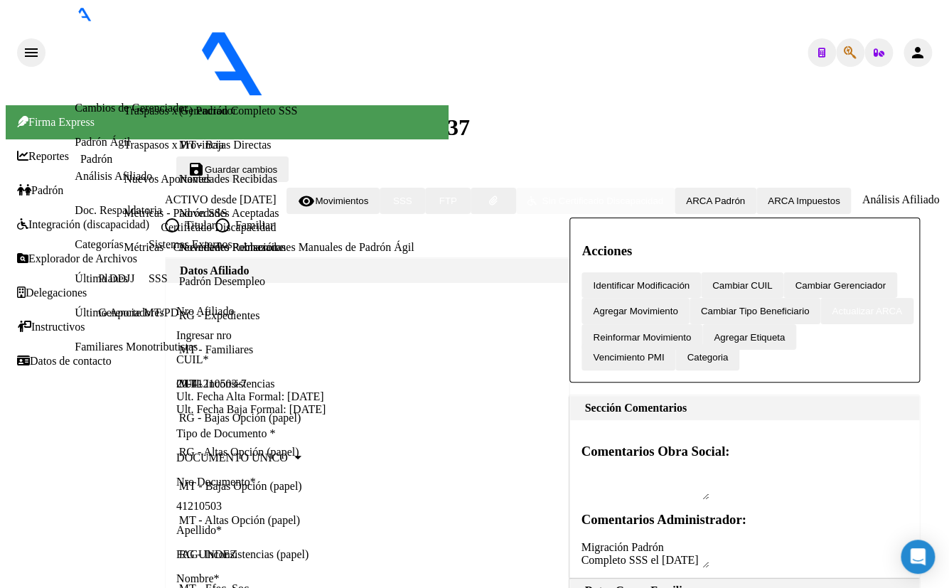
drag, startPoint x: 836, startPoint y: 482, endPoint x: 825, endPoint y: 480, distance: 11.6
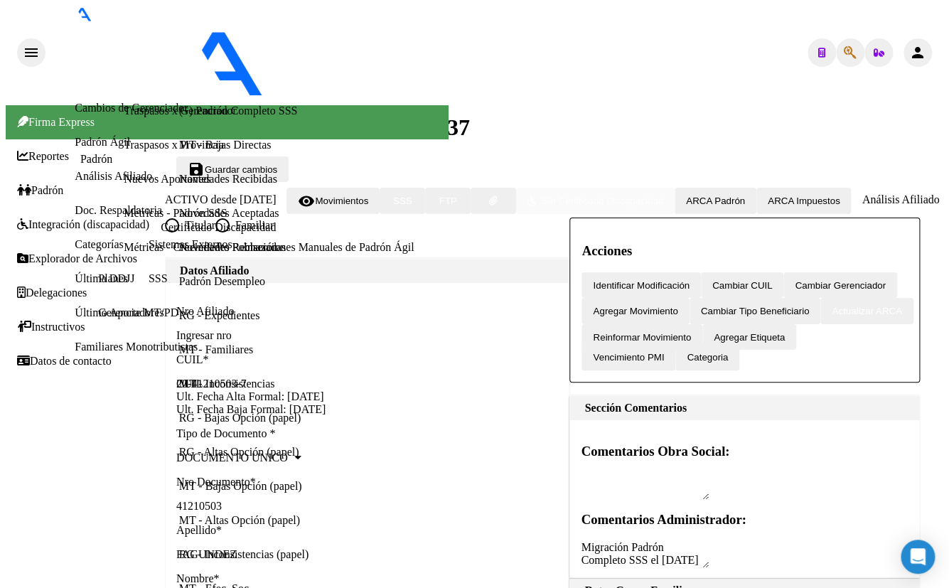
scroll to position [298, 0]
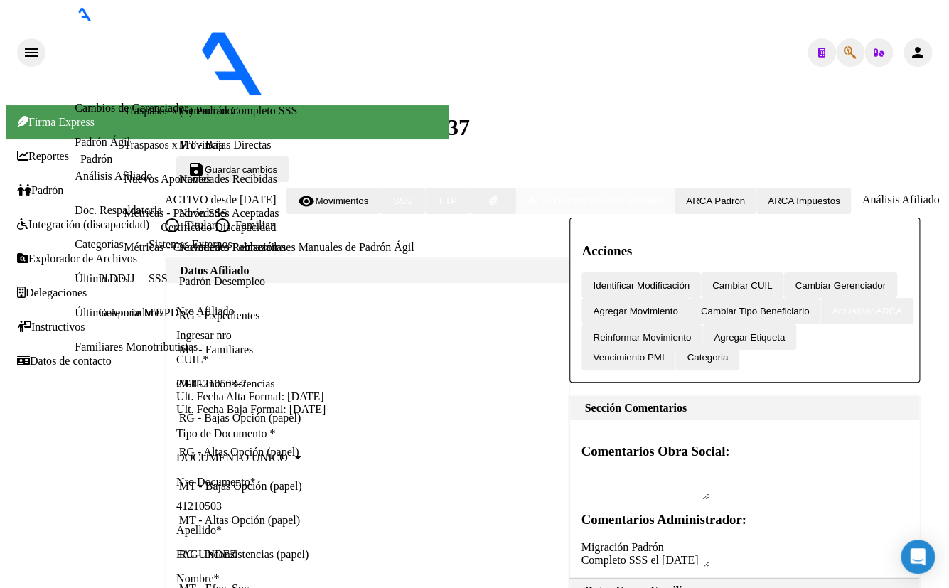
drag, startPoint x: 49, startPoint y: 156, endPoint x: 71, endPoint y: 165, distance: 23.9
click at [75, 46] on link "Afiliados Empadronados" at bounding box center [132, 39] width 114 height 12
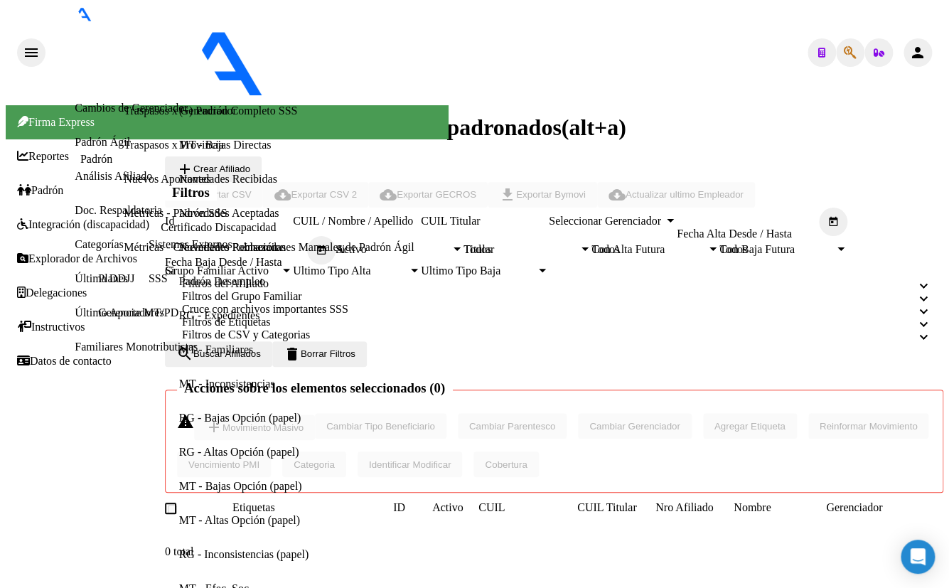
click at [845, 53] on icon "button" at bounding box center [850, 53] width 13 height 1
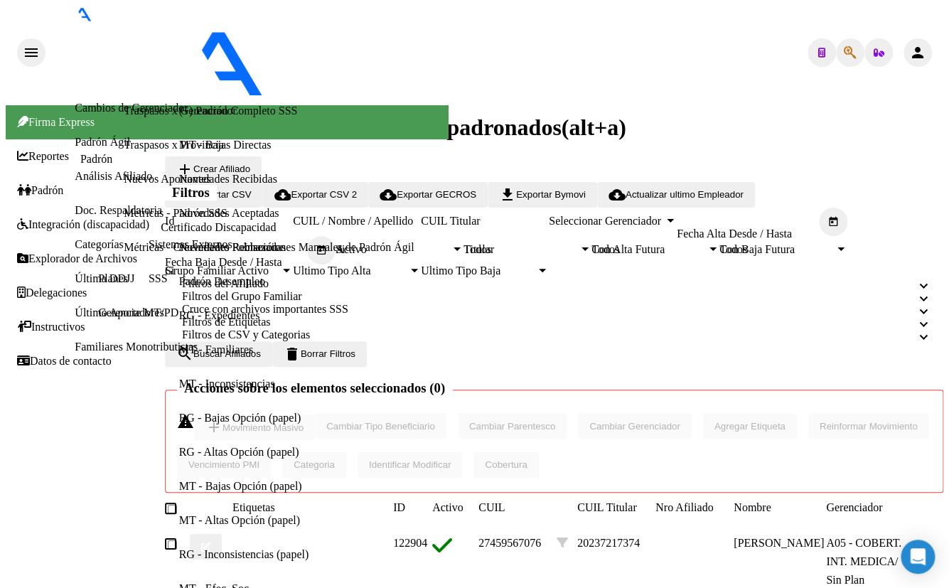
type input "33309752"
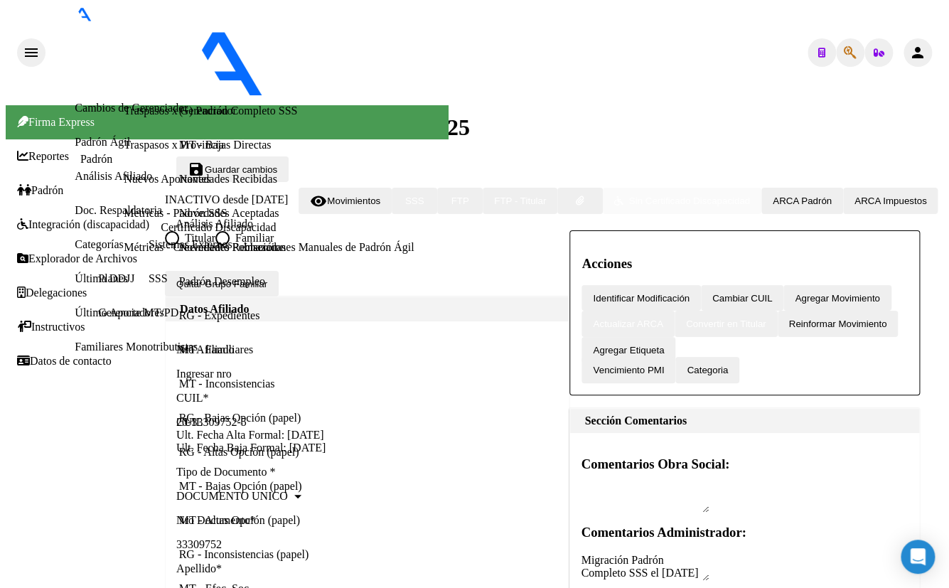
radio input "true"
type input "20-33309752-5"
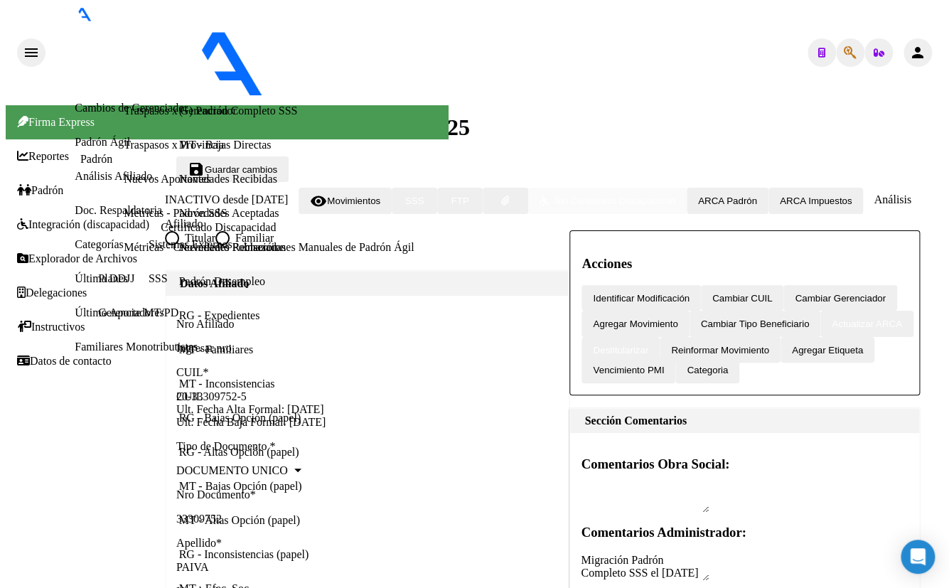
click at [689, 311] on button "Agregar Movimiento" at bounding box center [635, 324] width 107 height 26
type input "[DATE]"
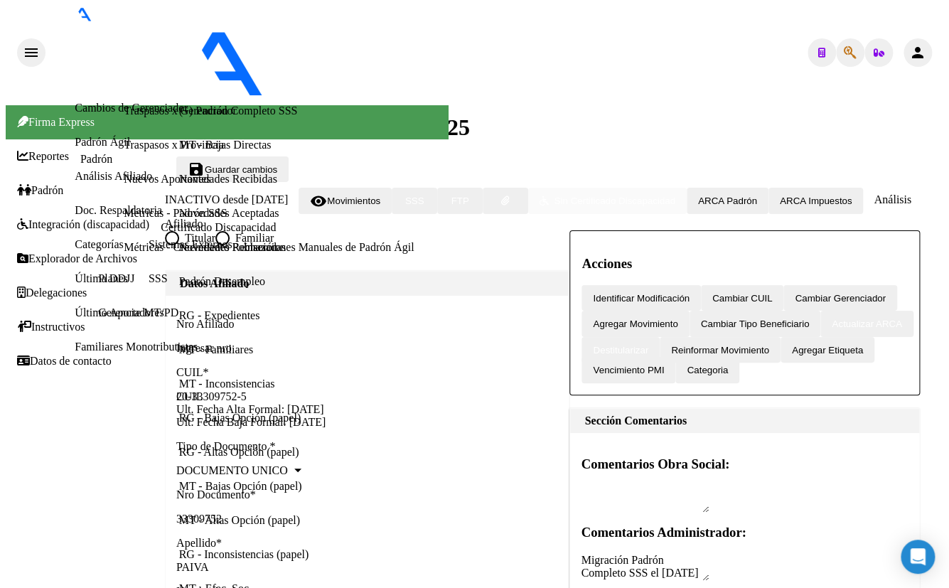
checkbox input "false"
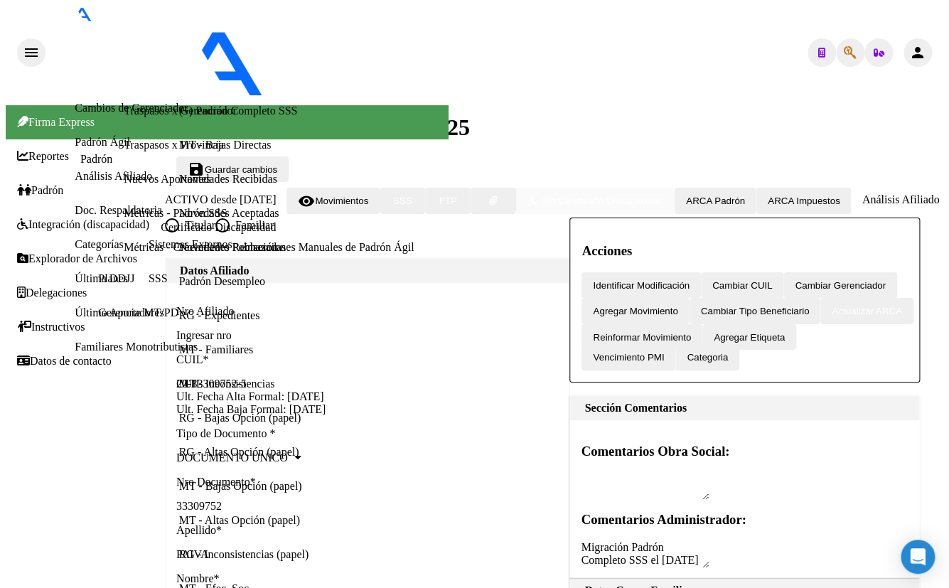
click at [256, 100] on mat-toolbar-row "arrow_back Editar Afiliado 20333097525" at bounding box center [554, 128] width 779 height 57
click at [844, 53] on icon "button" at bounding box center [850, 53] width 13 height 1
type input "37911859"
type textarea "27379118599"
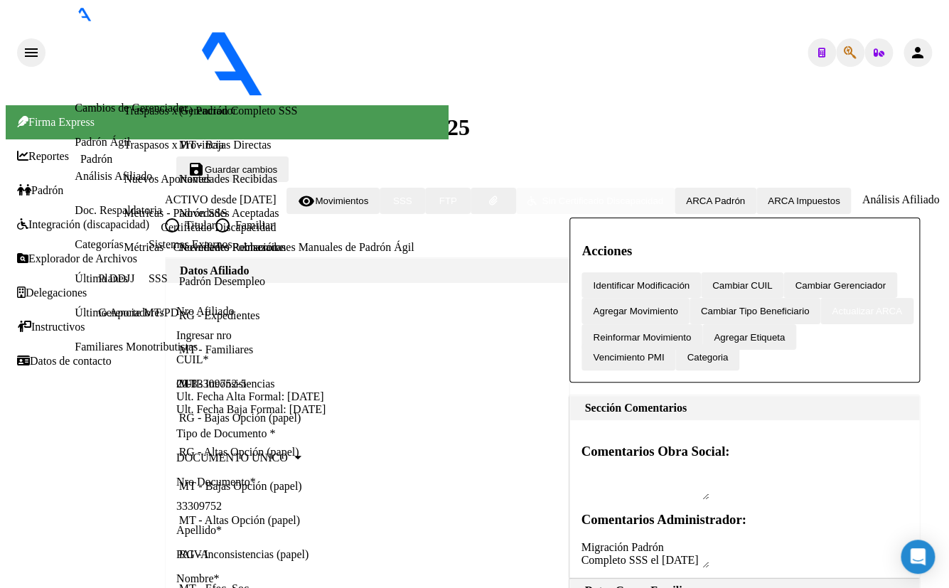
scroll to position [698, 0]
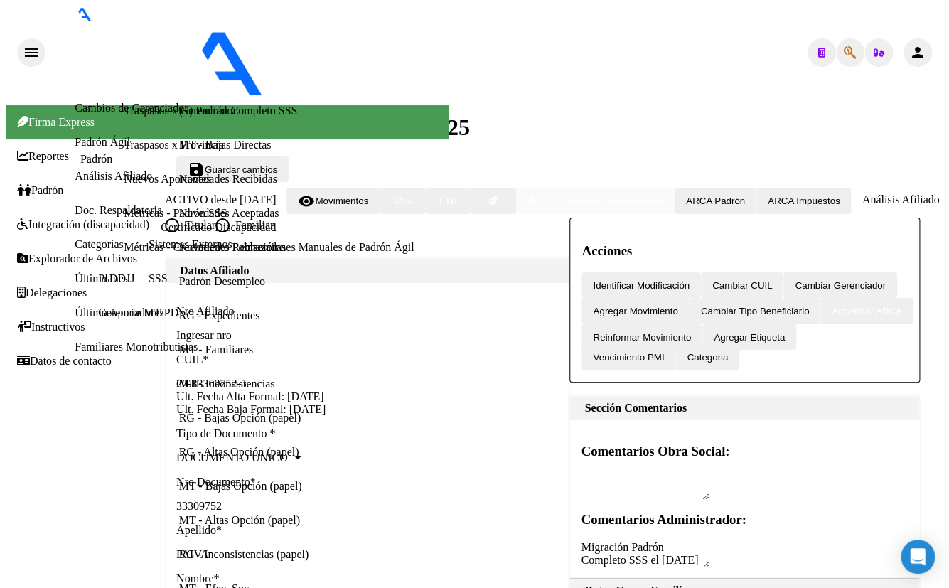
click at [844, 53] on icon "button" at bounding box center [850, 53] width 13 height 1
type input "29406425"
type textarea "20294064258"
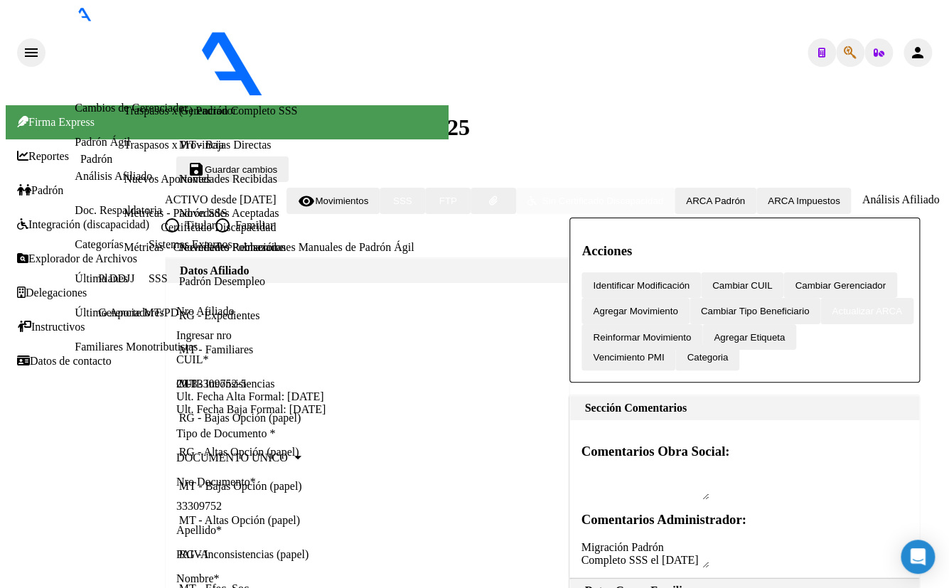
type input "C:\fakepath\Bogado_Hector_(2) (1).pdf"
type input "expediente de traspaso"
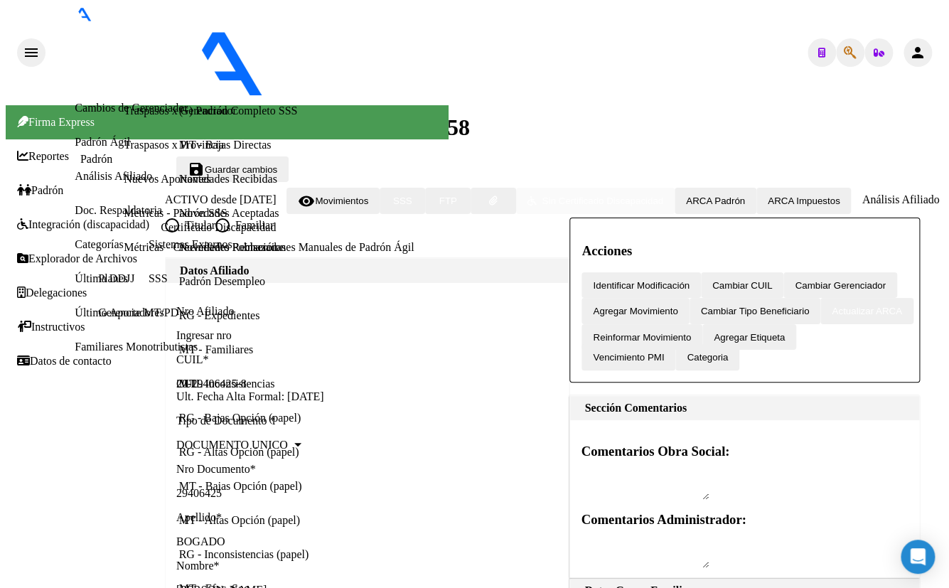
scroll to position [905, 0]
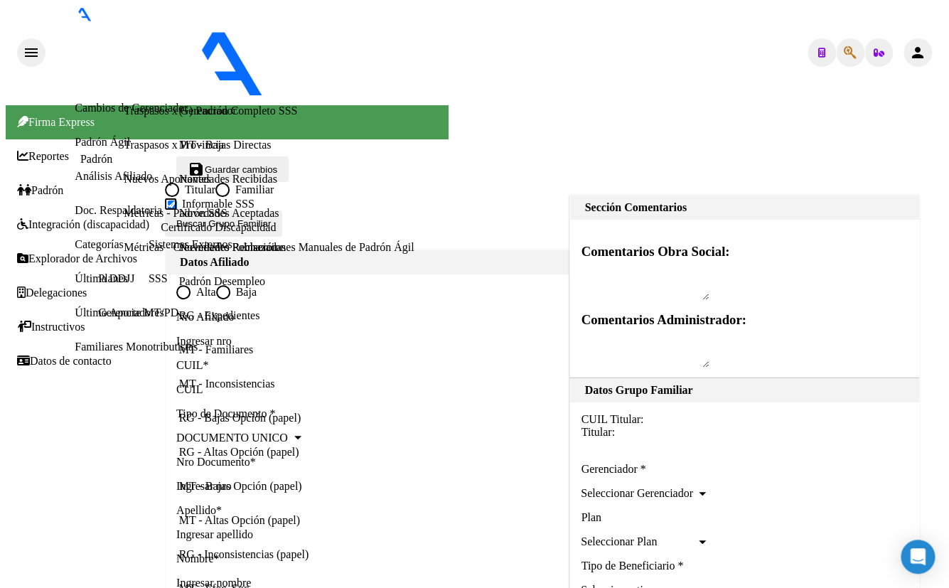
type input "30-70738606-8"
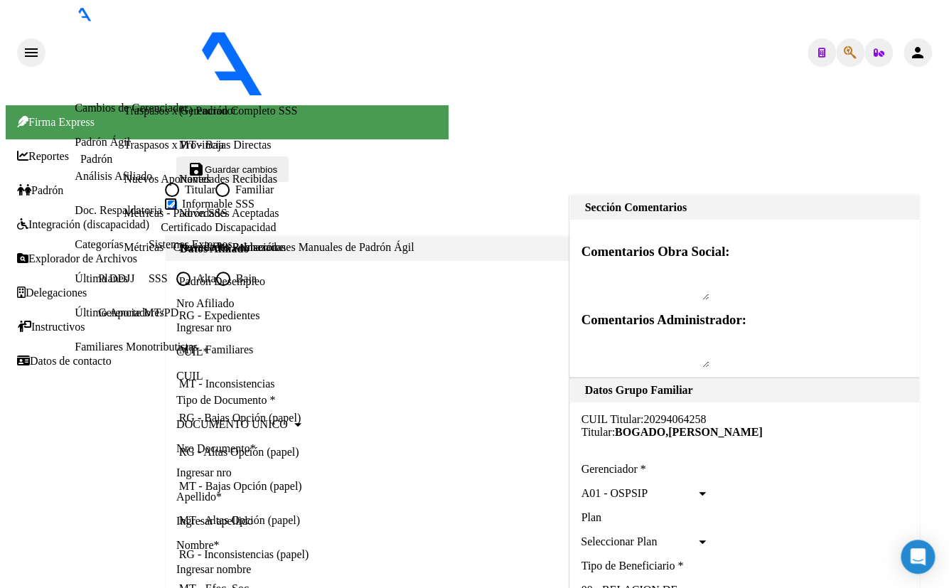
type input "BERAZATEGUI"
type input "1884"
type input "CALLE 5"
type input "1644"
radio input "true"
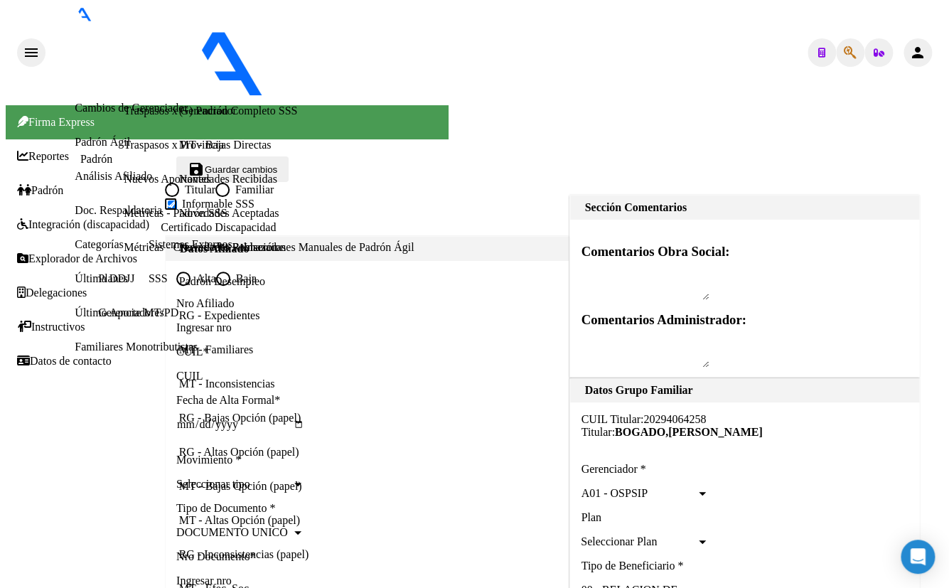
type input "30-70738606-8"
click at [204, 370] on input "CUIL" at bounding box center [240, 376] width 128 height 13
click at [221, 370] on input "CUIL" at bounding box center [240, 376] width 128 height 13
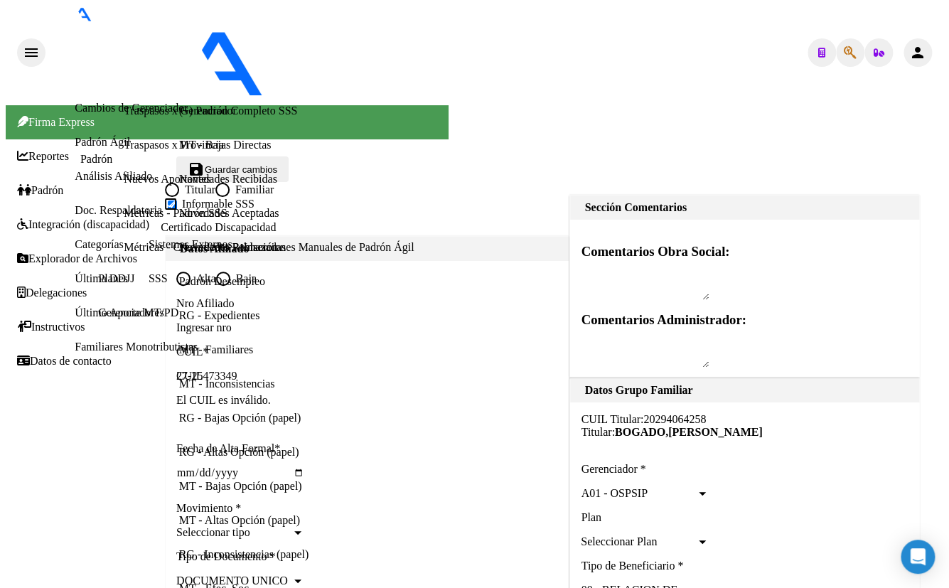
type input "27-25473349-6"
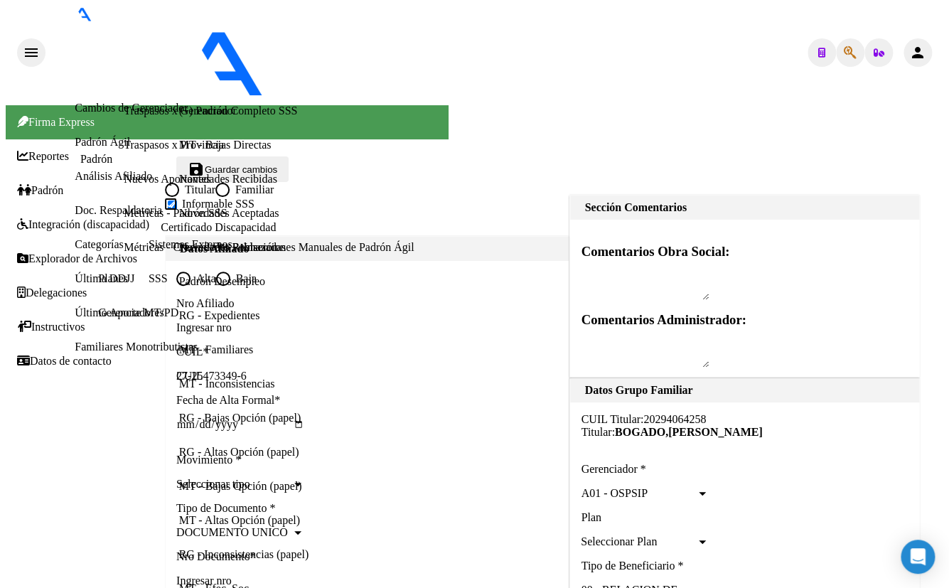
type input "25473349"
type input "MOLINA"
type input "[PERSON_NAME]"
type input "[DATE]"
type input "5 E/ 116 Y 117"
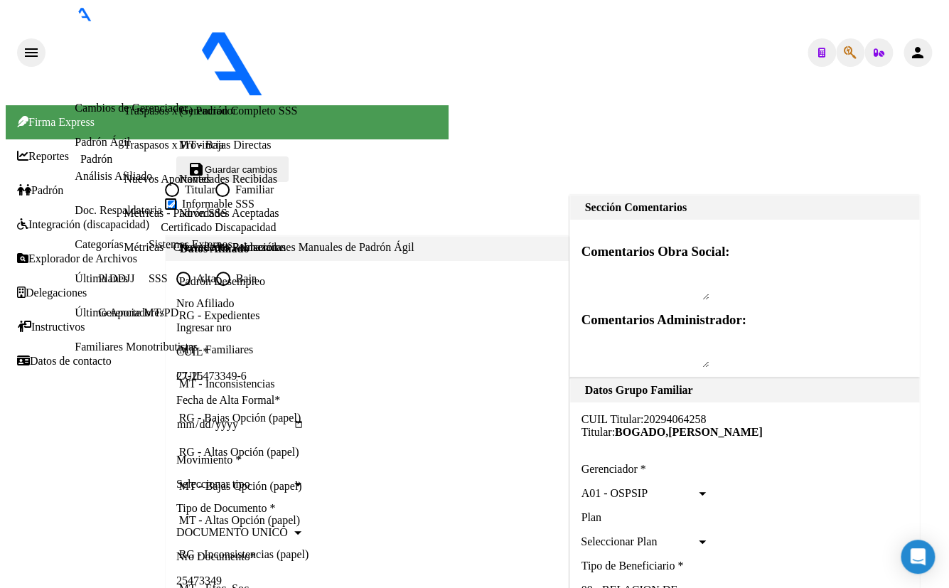
type input "27-25473349-6"
click at [201, 423] on input "Ingresar fecha" at bounding box center [240, 430] width 128 height 24
type input "[DATE]"
click at [206, 491] on div "Seleccionar tipo Seleccionar tipo" at bounding box center [240, 484] width 128 height 13
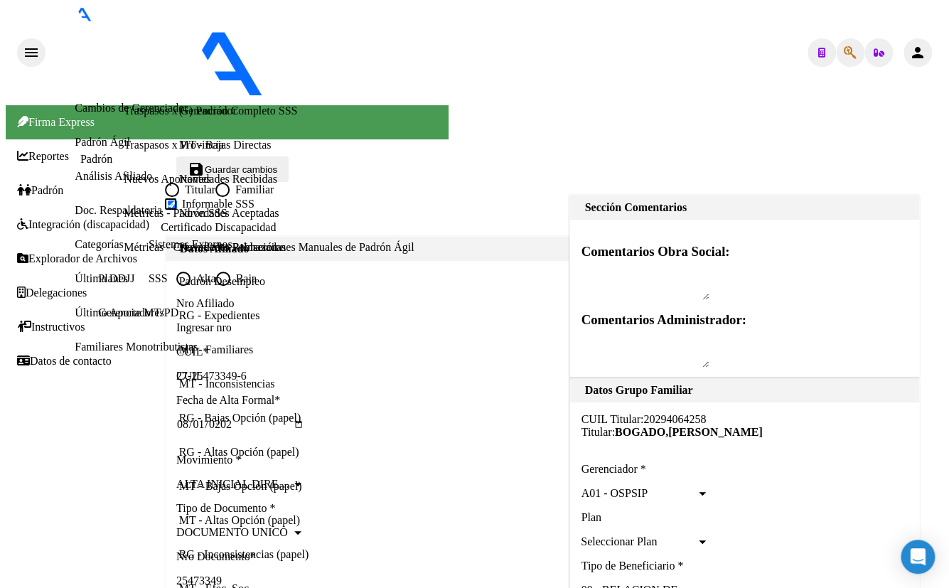
scroll to position [517, 0]
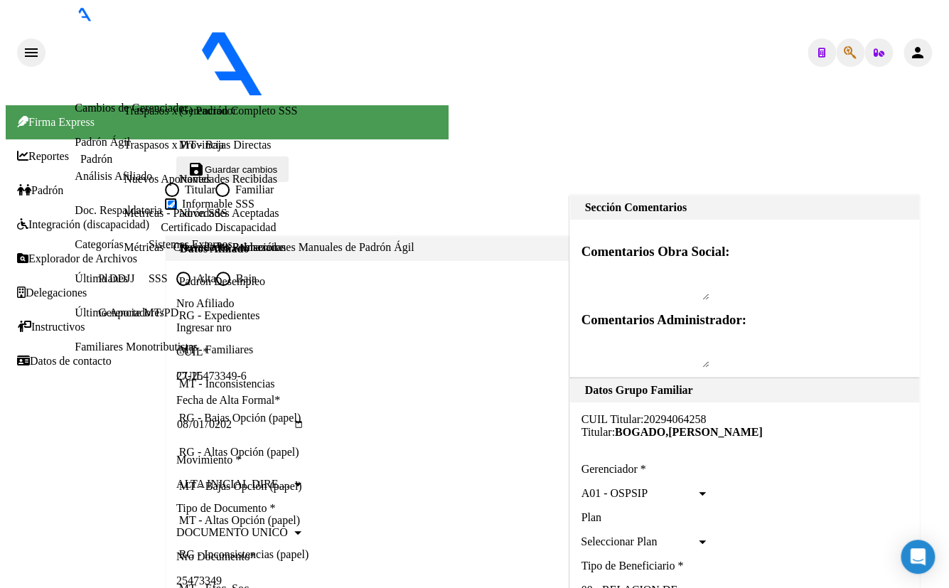
scroll to position [0, 0]
click at [277, 164] on span "Guardar cambios" at bounding box center [241, 169] width 73 height 11
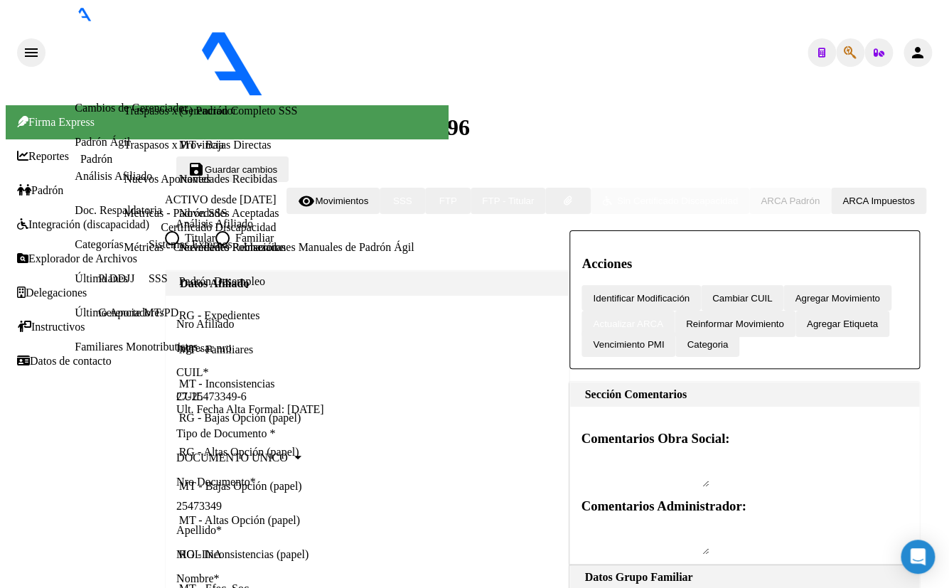
radio input "true"
type input "30-70738606-8"
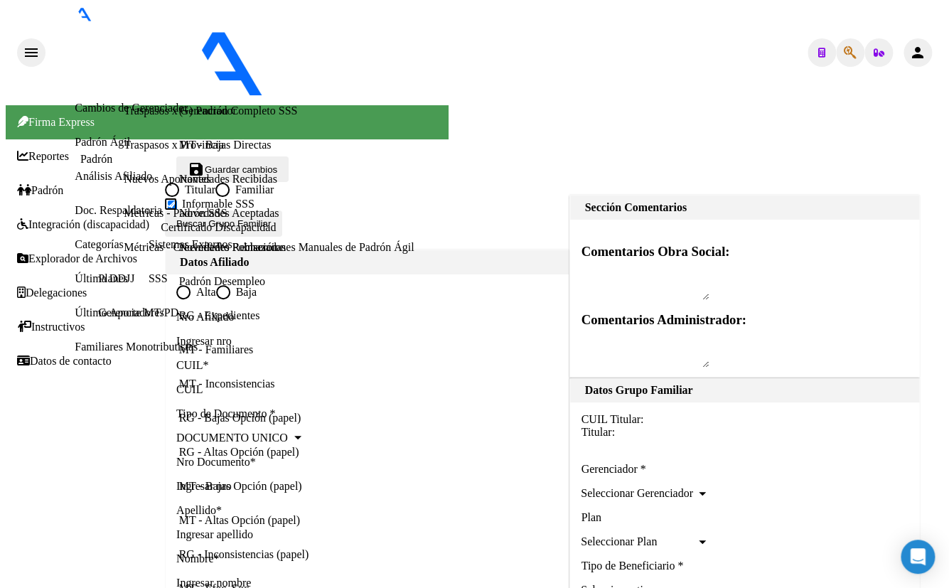
type input "30-70738606-8"
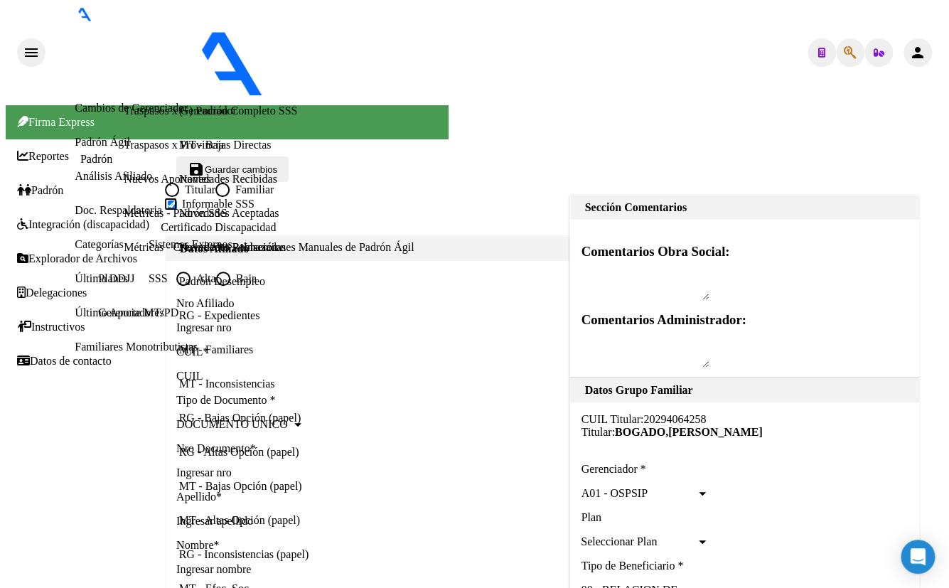
type input "BERAZATEGUI"
type input "1884"
type input "CALLE 5"
type input "1644"
radio input "true"
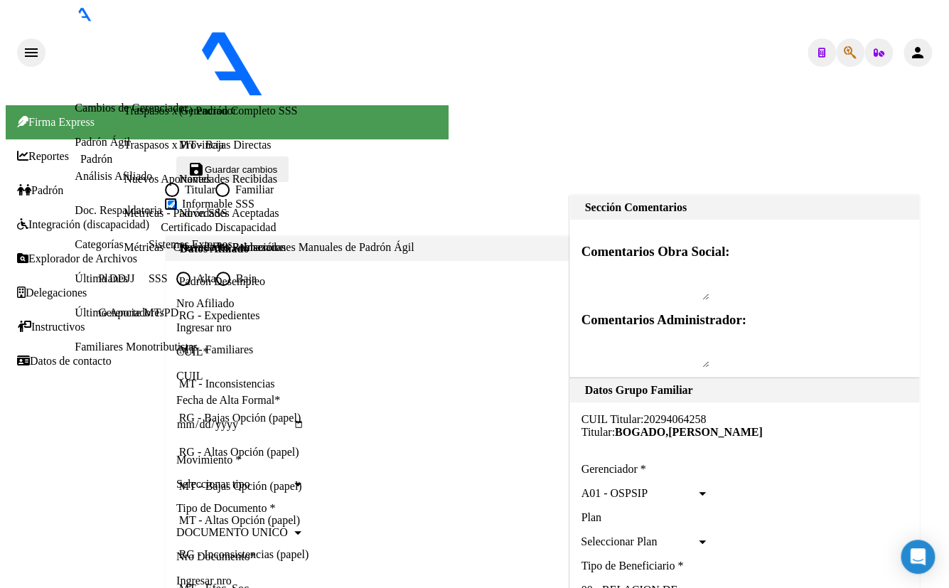
type input "30-70738606-8"
click at [202, 370] on input "CUIL" at bounding box center [240, 376] width 128 height 13
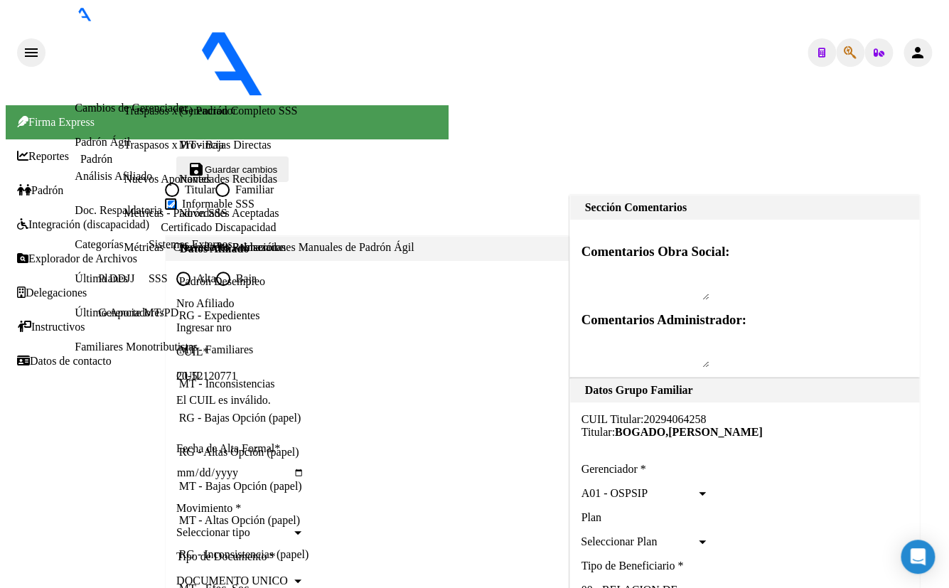
type input "20-52120771-0"
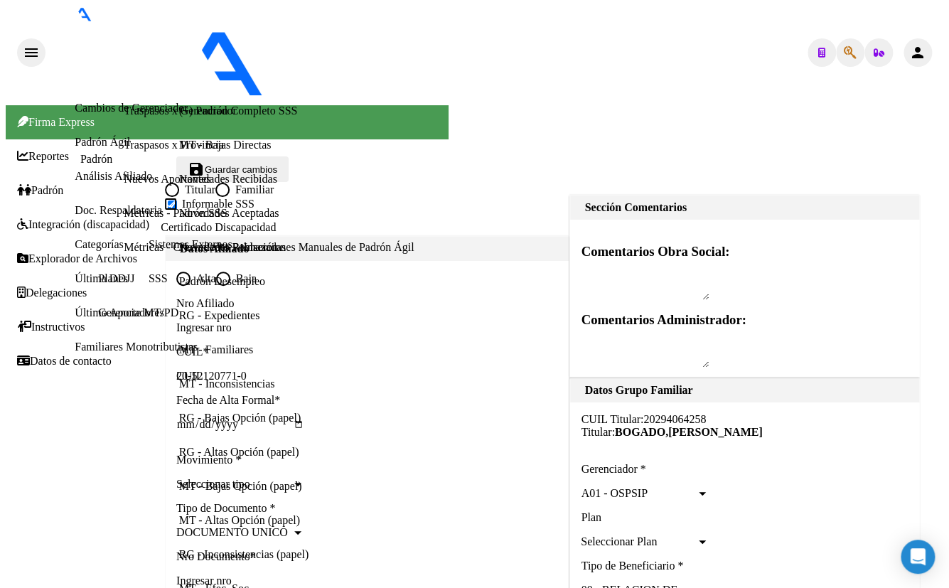
type input "52120771"
type input "[PERSON_NAME]"
type input "[DATE]"
type input "5"
type input "20-52120771-0"
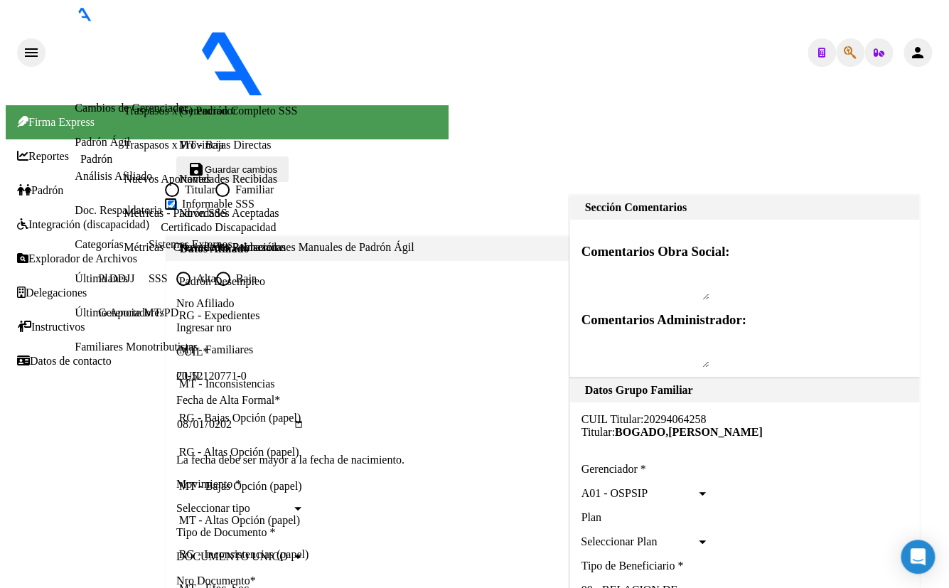
type input "[DATE]"
click at [242, 484] on span "Seleccionar tipo" at bounding box center [233, 484] width 115 height 13
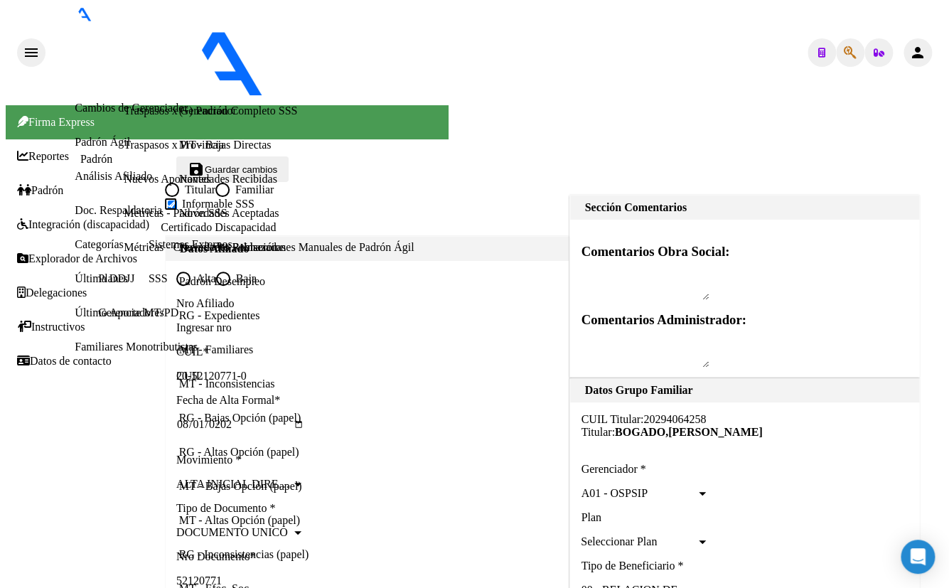
drag, startPoint x: 238, startPoint y: 262, endPoint x: 326, endPoint y: 265, distance: 87.5
drag, startPoint x: 238, startPoint y: 263, endPoint x: 334, endPoint y: 263, distance: 95.3
type input "BOGADO"
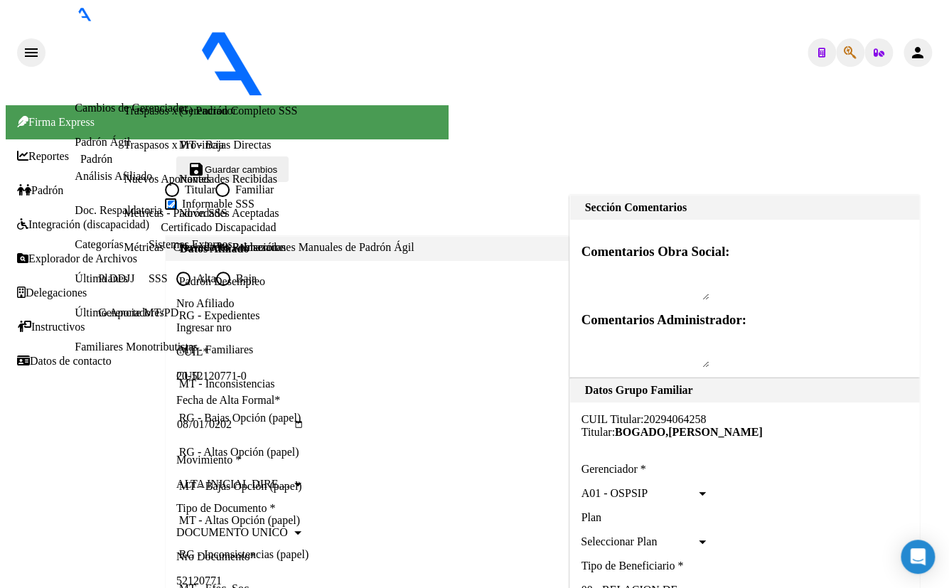
paste input "[PERSON_NAME]"
type input "[PERSON_NAME]"
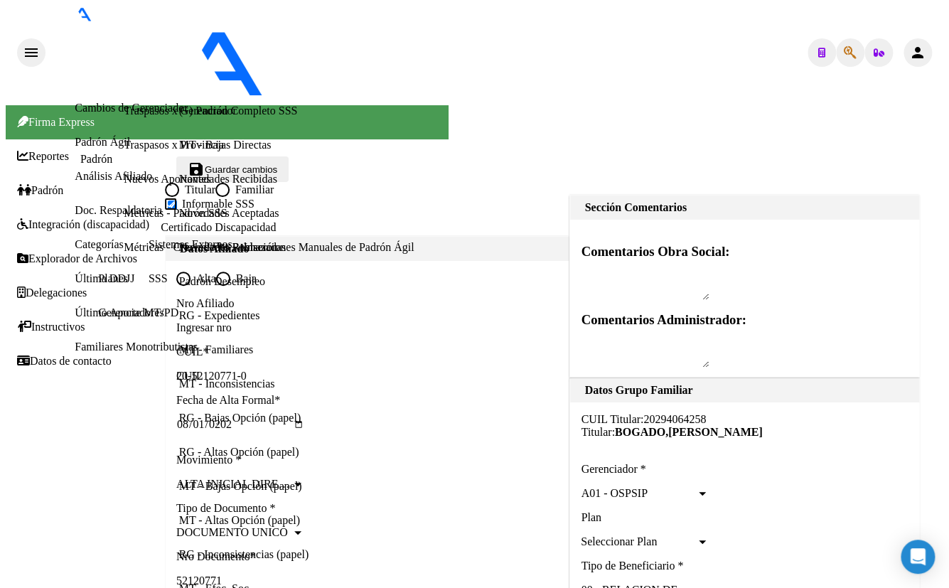
click at [277, 164] on span "Guardar cambios" at bounding box center [241, 169] width 73 height 11
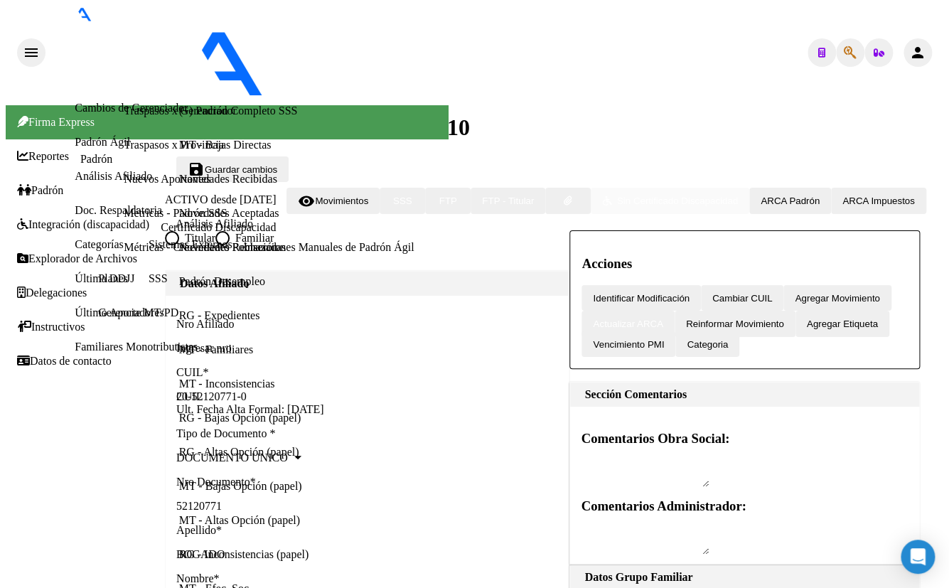
radio input "true"
type input "30-70738606-8"
click at [304, 348] on div "Ingresar nro" at bounding box center [240, 348] width 128 height 13
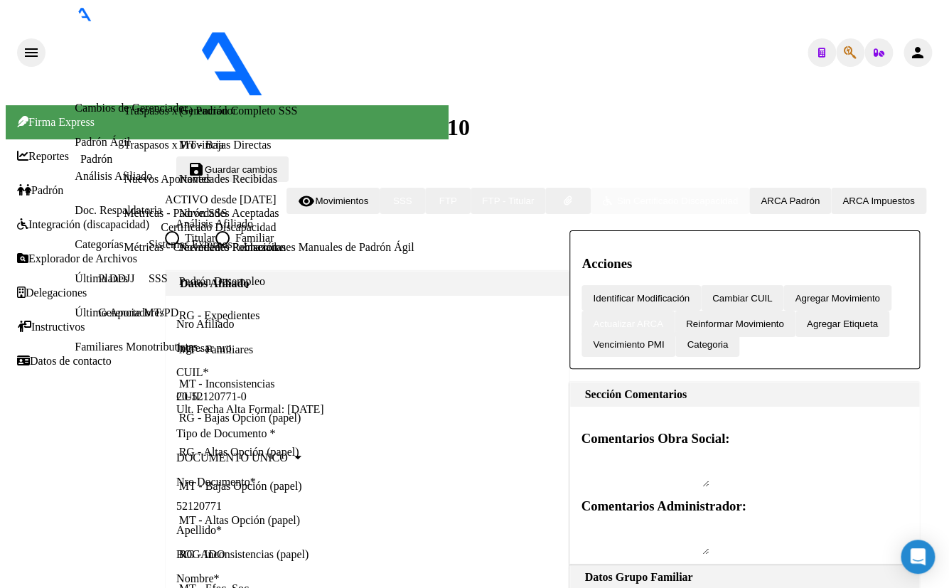
type textarea "27254733496"
drag, startPoint x: 225, startPoint y: 313, endPoint x: 228, endPoint y: 320, distance: 7.7
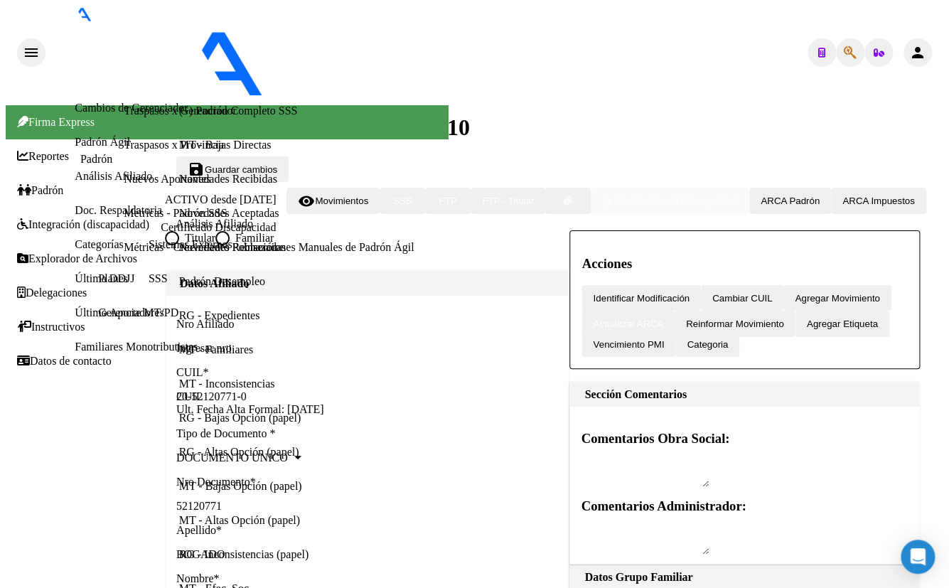
scroll to position [258, 0]
click at [421, 27] on div "- ospsip" at bounding box center [233, 53] width 375 height 94
drag, startPoint x: 281, startPoint y: 33, endPoint x: 316, endPoint y: 36, distance: 35.0
click at [281, 33] on div "- ospsip" at bounding box center [233, 53] width 375 height 94
click at [844, 53] on icon "button" at bounding box center [850, 53] width 13 height 1
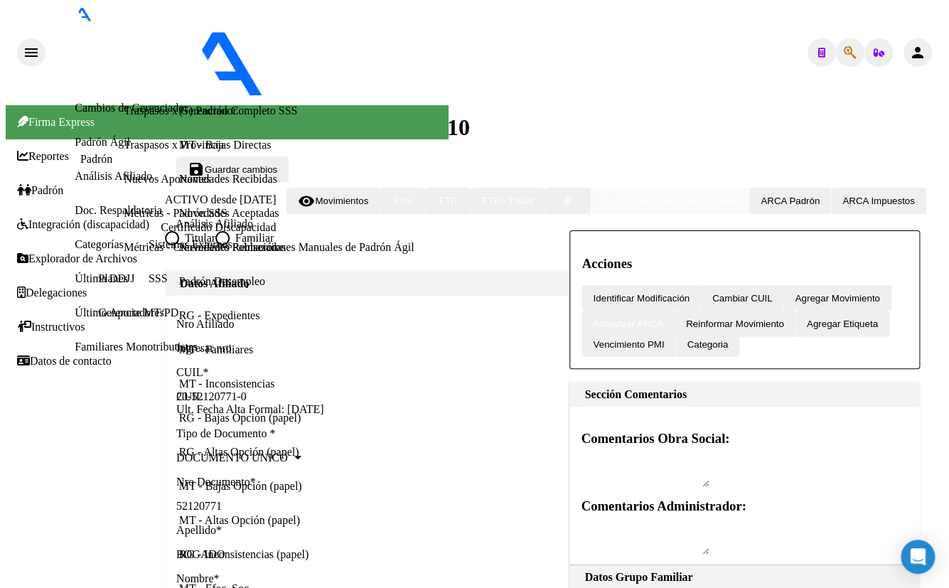
type input "37911859"
type textarea "27379118599"
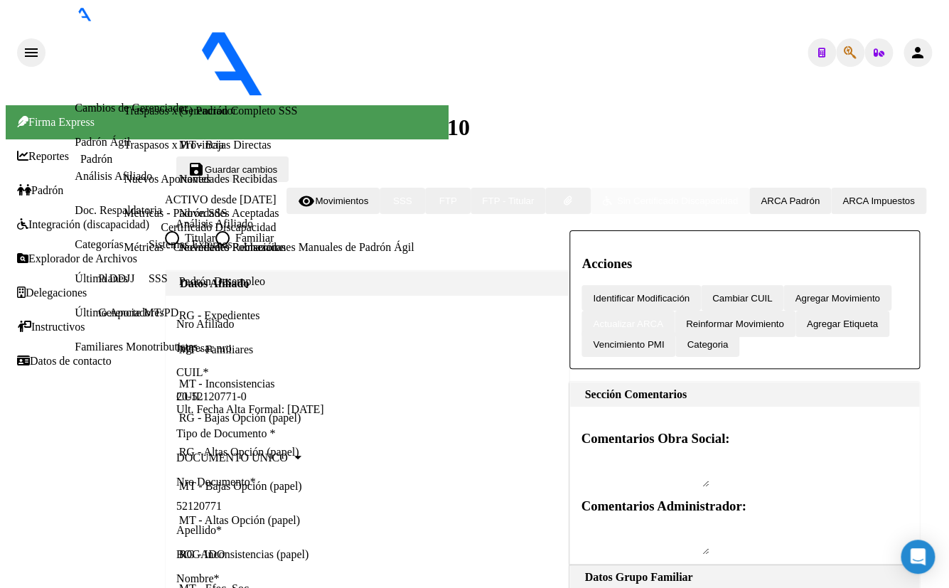
scroll to position [1022, 0]
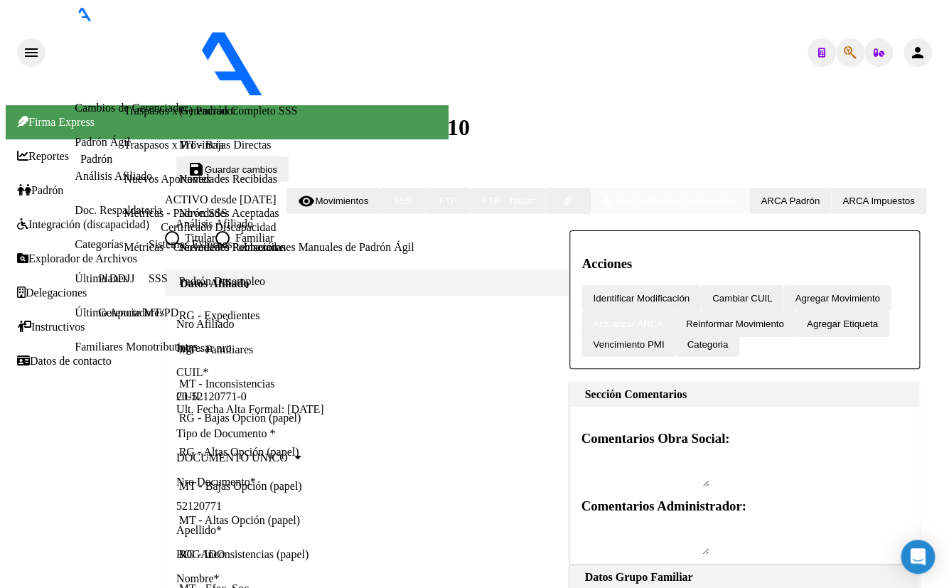
scroll to position [346, 0]
drag, startPoint x: 282, startPoint y: 89, endPoint x: 315, endPoint y: 113, distance: 41.2
click at [853, 38] on button "button" at bounding box center [850, 52] width 28 height 28
type input "34485300"
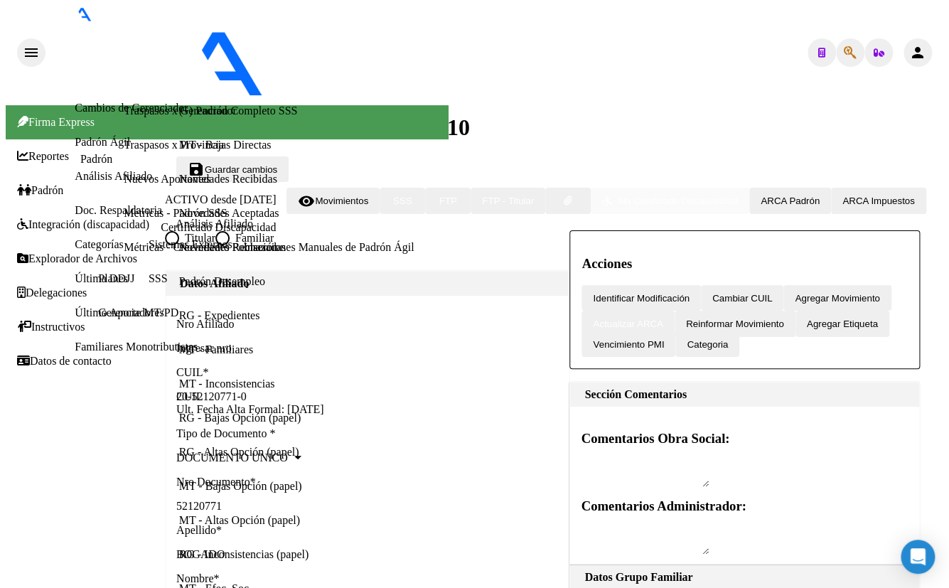
type textarea "20344853003"
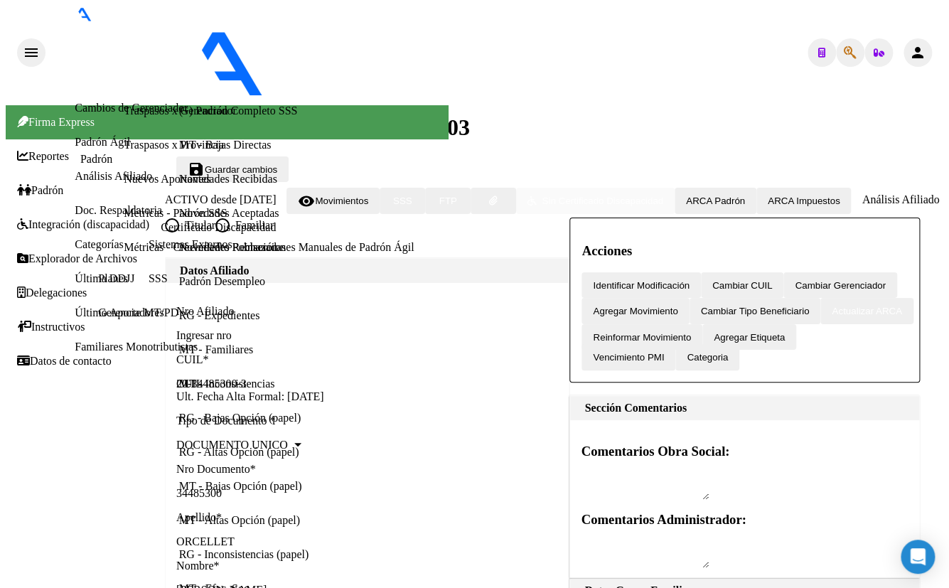
scroll to position [1284, 0]
drag, startPoint x: 596, startPoint y: 230, endPoint x: 589, endPoint y: 240, distance: 11.8
